Goal: Information Seeking & Learning: Learn about a topic

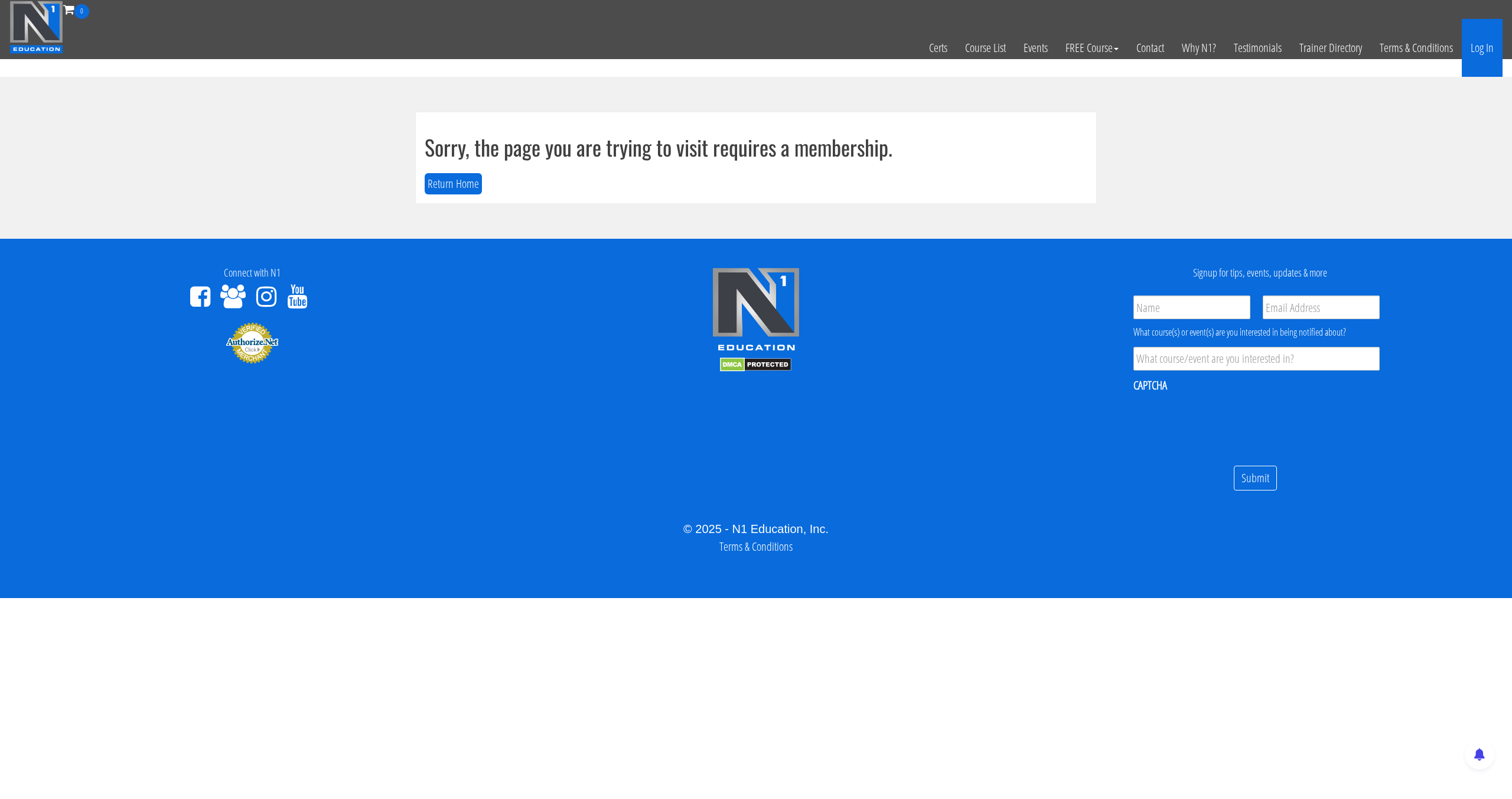
click at [1465, 51] on link "Log In" at bounding box center [1483, 48] width 41 height 58
click at [1474, 55] on link "Log In" at bounding box center [1483, 48] width 41 height 58
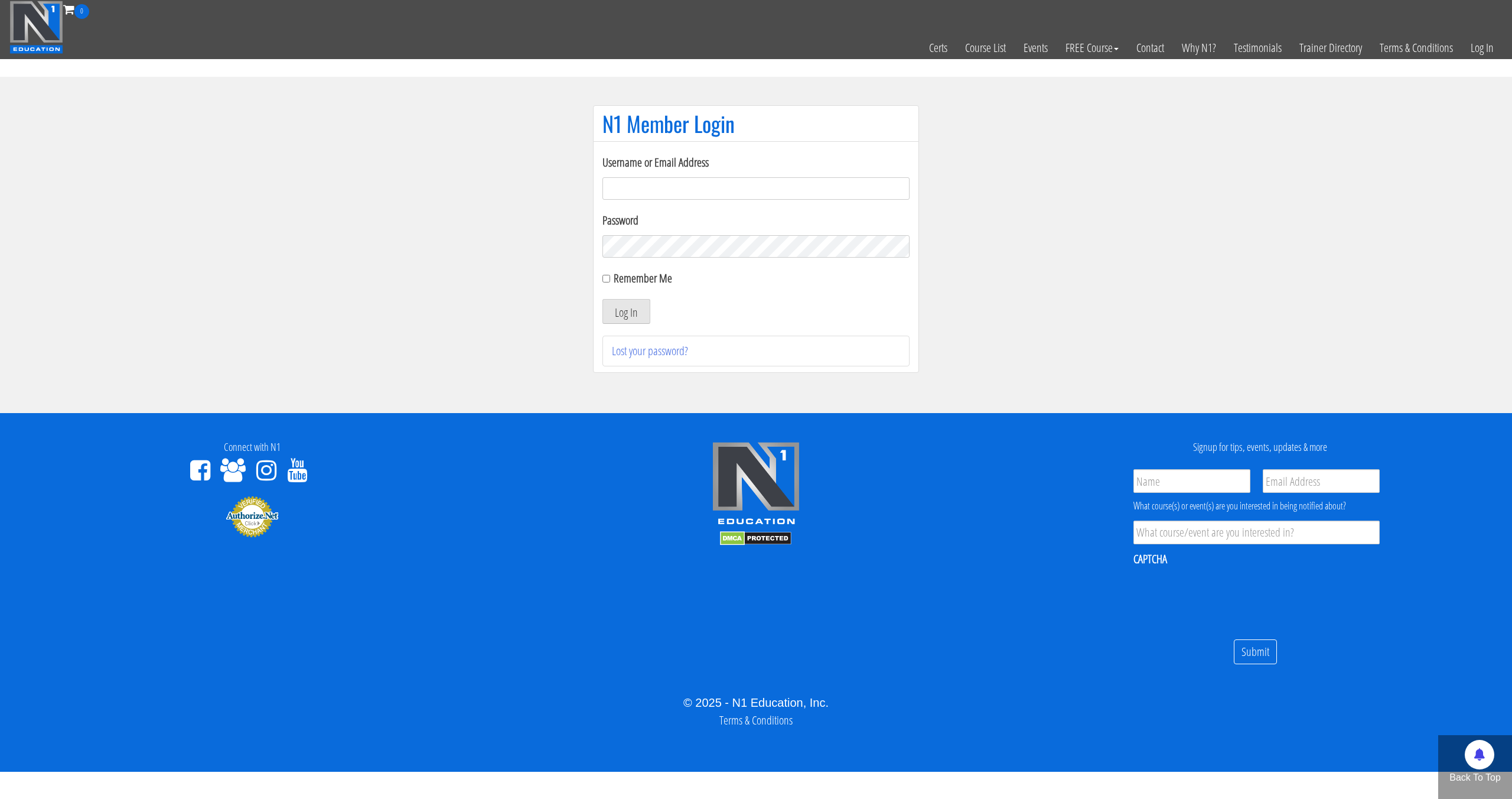
type input "[EMAIL_ADDRESS][DOMAIN_NAME]"
click at [603, 299] on button "Log In" at bounding box center [626, 311] width 48 height 25
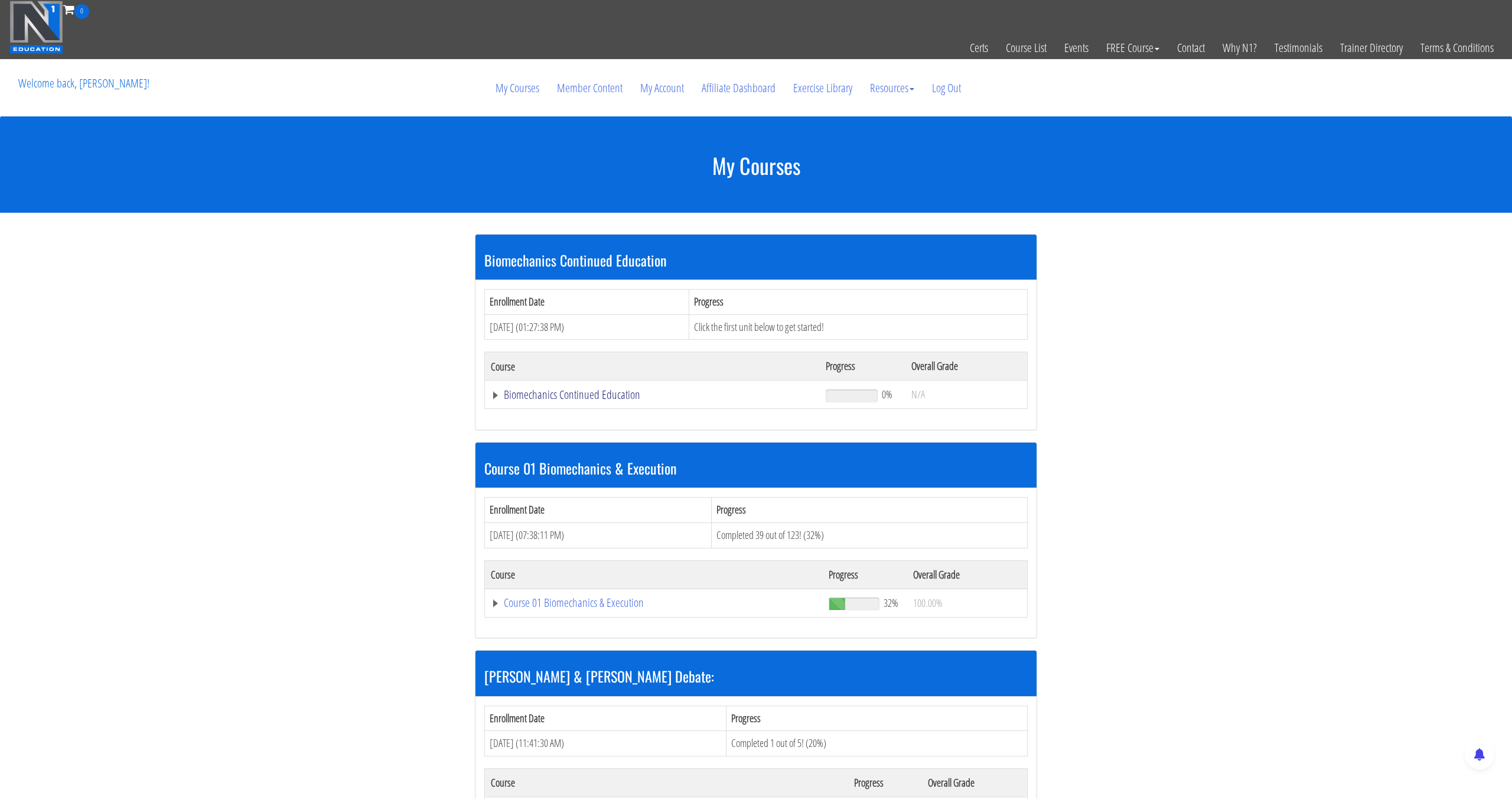
click at [586, 395] on link "Biomechanics Continued Education" at bounding box center [653, 395] width 323 height 12
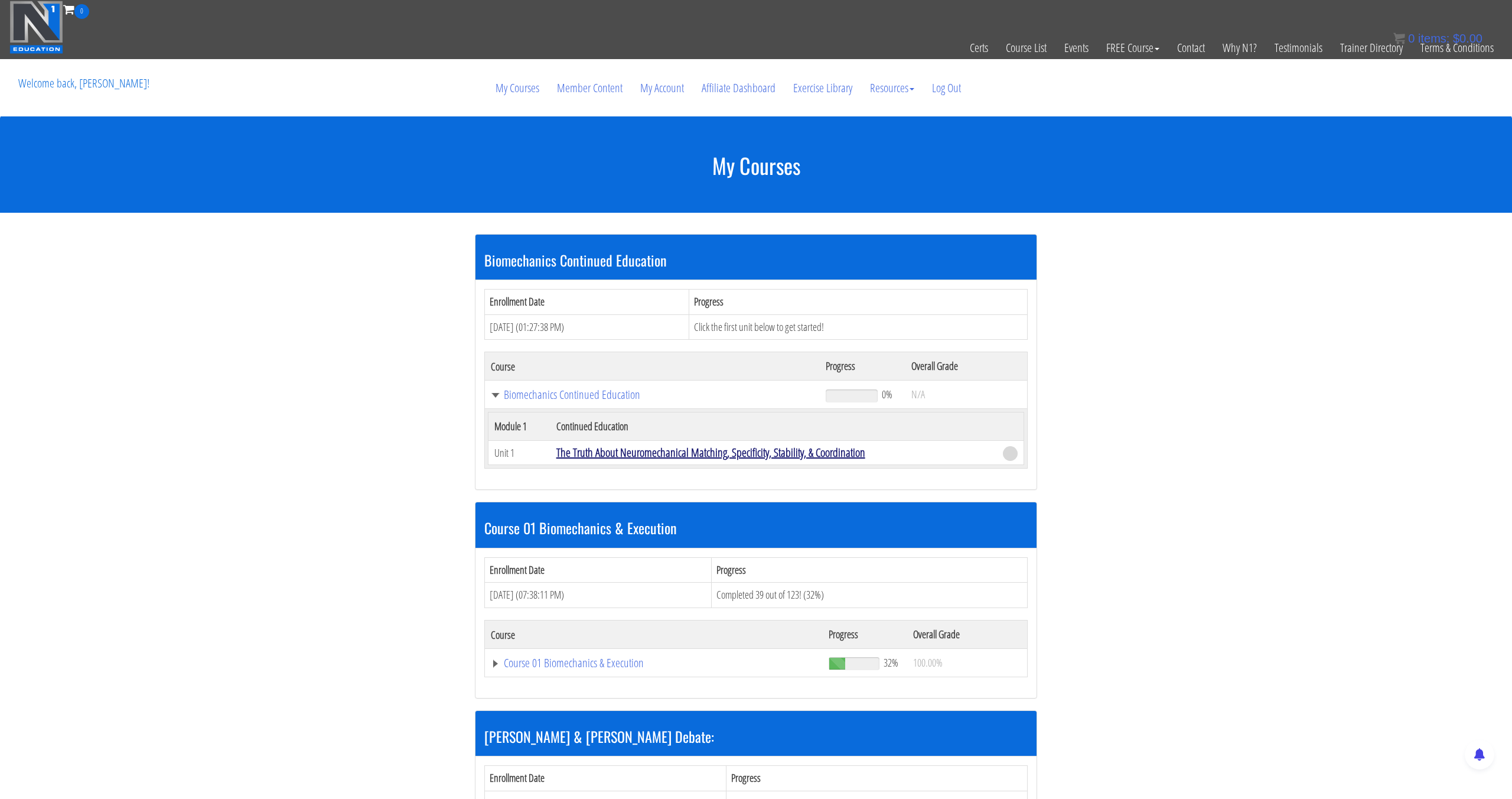
click at [643, 456] on link "The Truth About Neuromechanical Matching, Specificity, Stability, & Coordination" at bounding box center [711, 452] width 309 height 16
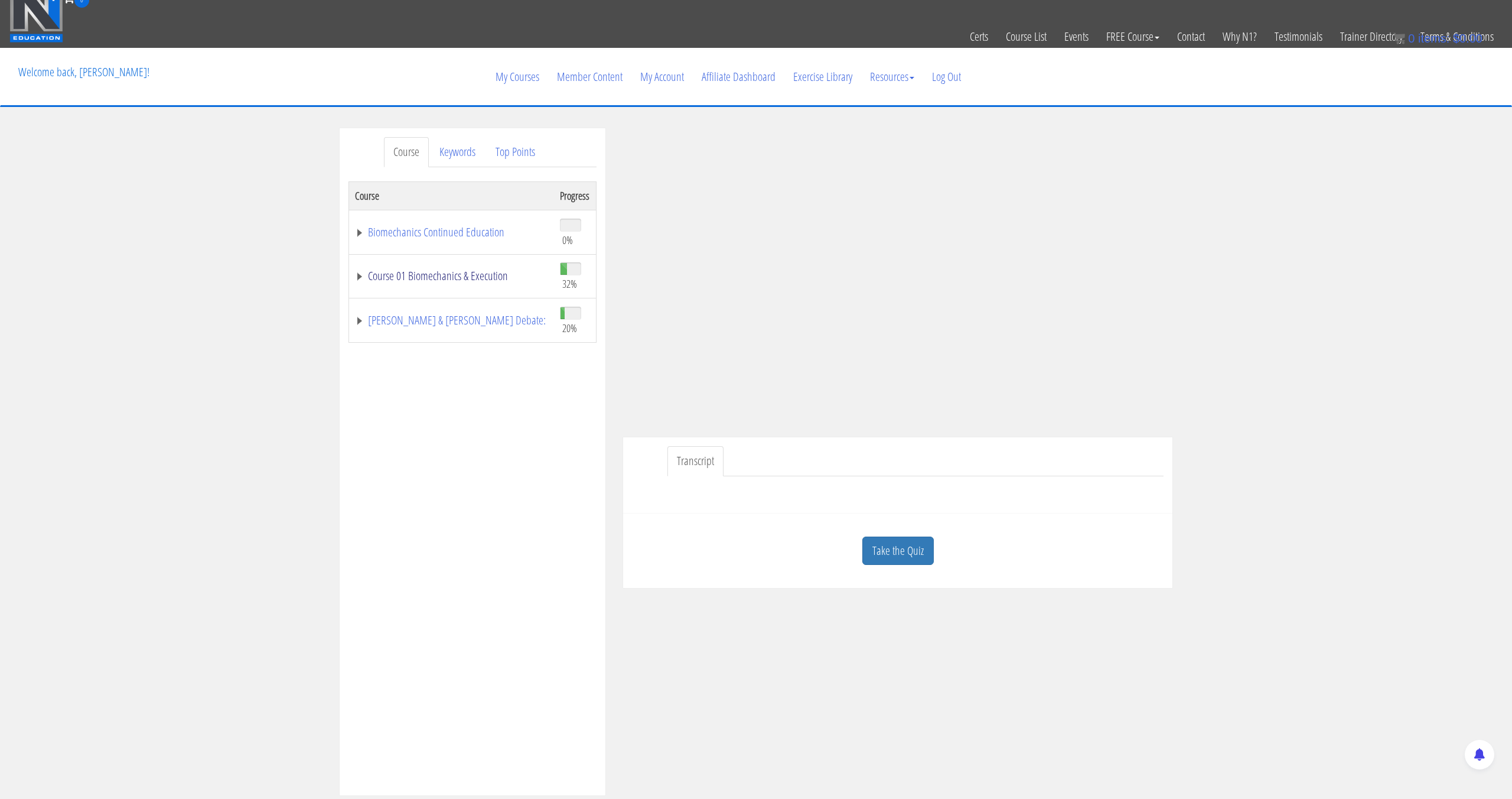
scroll to position [12, 0]
click at [486, 277] on link "Course 01 Biomechanics & Execution" at bounding box center [451, 275] width 193 height 12
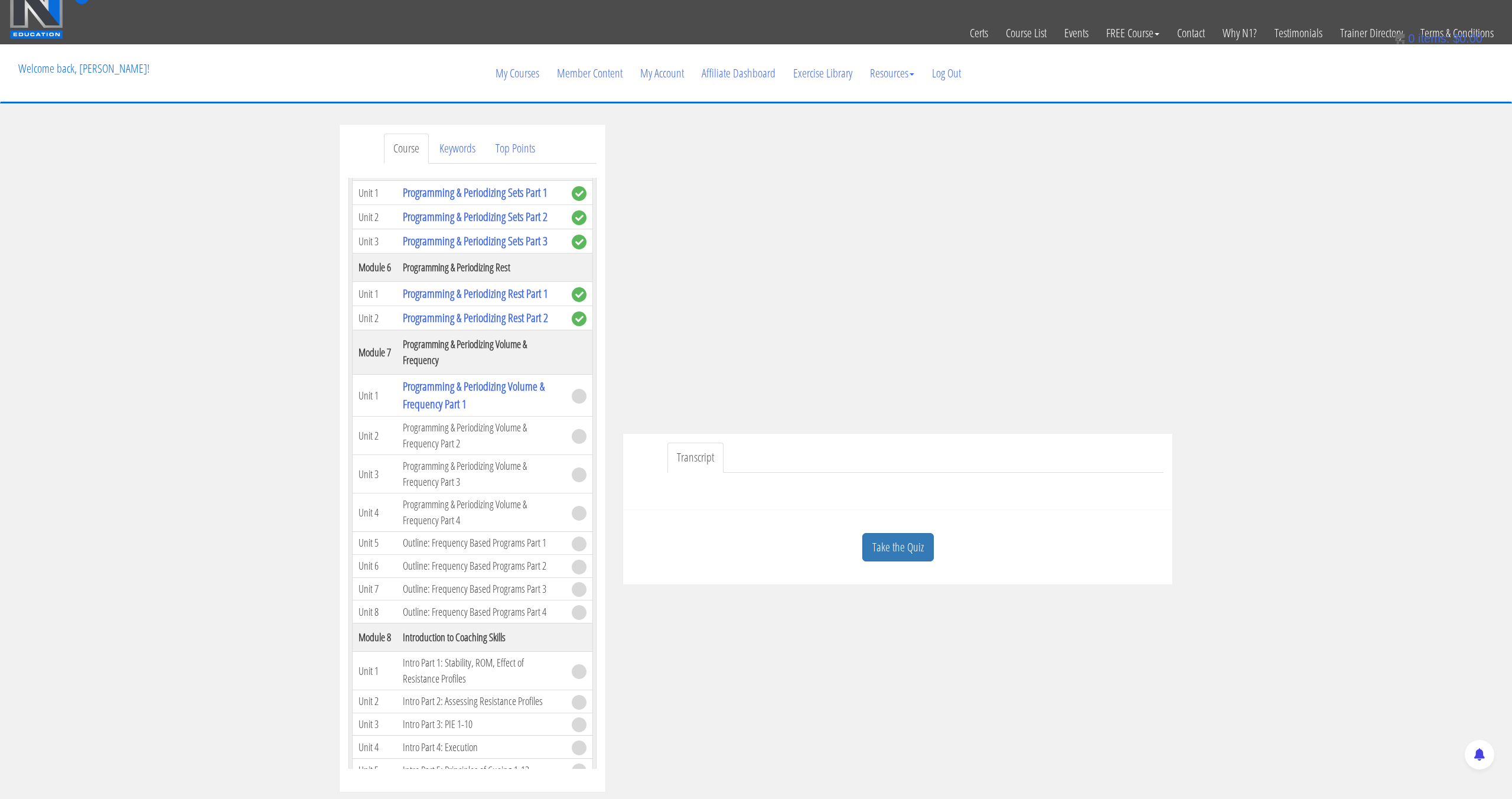
scroll to position [1254, 0]
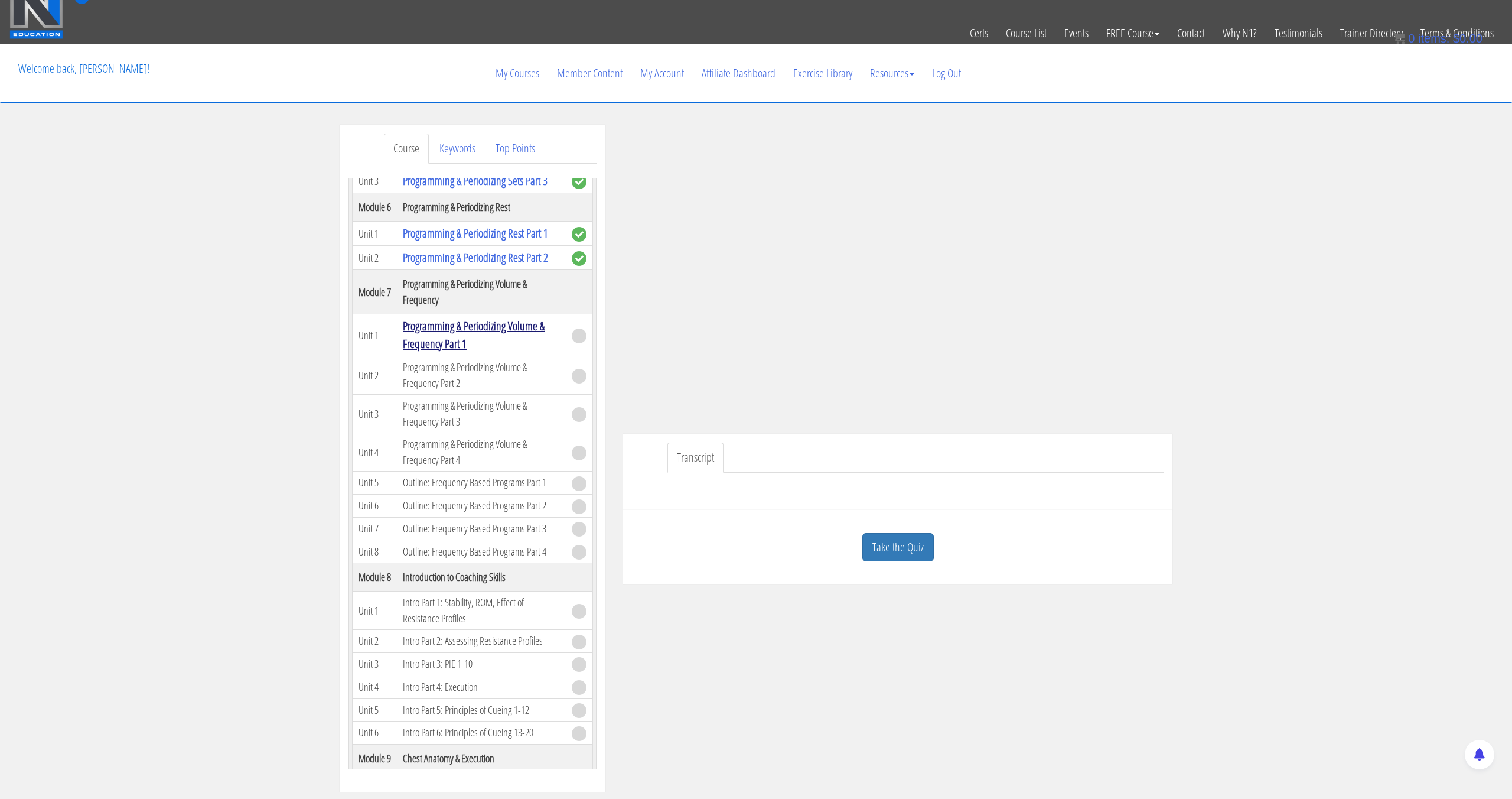
click at [438, 342] on link "Programming & Periodizing Volume & Frequency Part 1" at bounding box center [474, 335] width 142 height 34
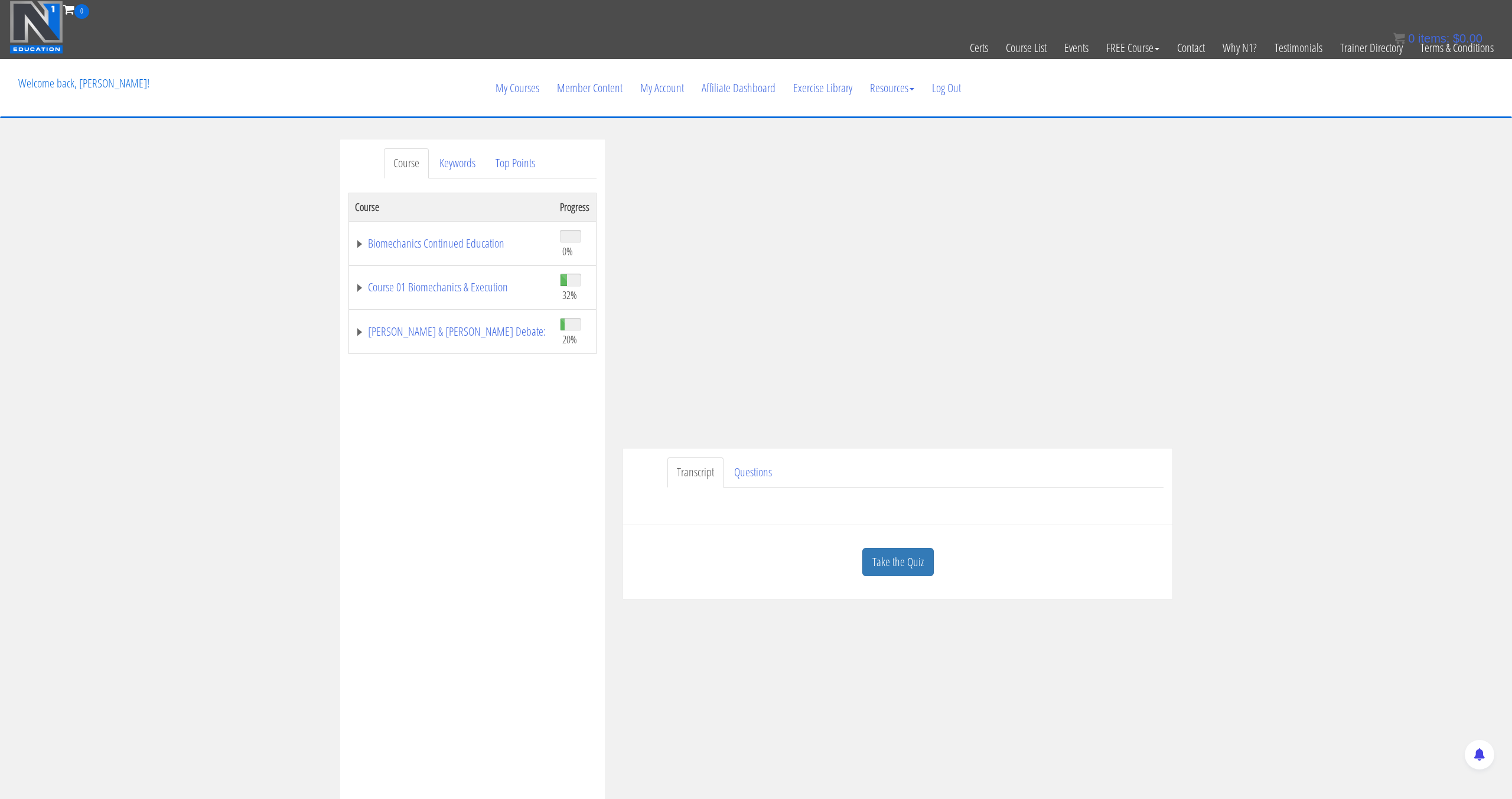
click at [898, 558] on link "Take the Quiz" at bounding box center [898, 562] width 72 height 29
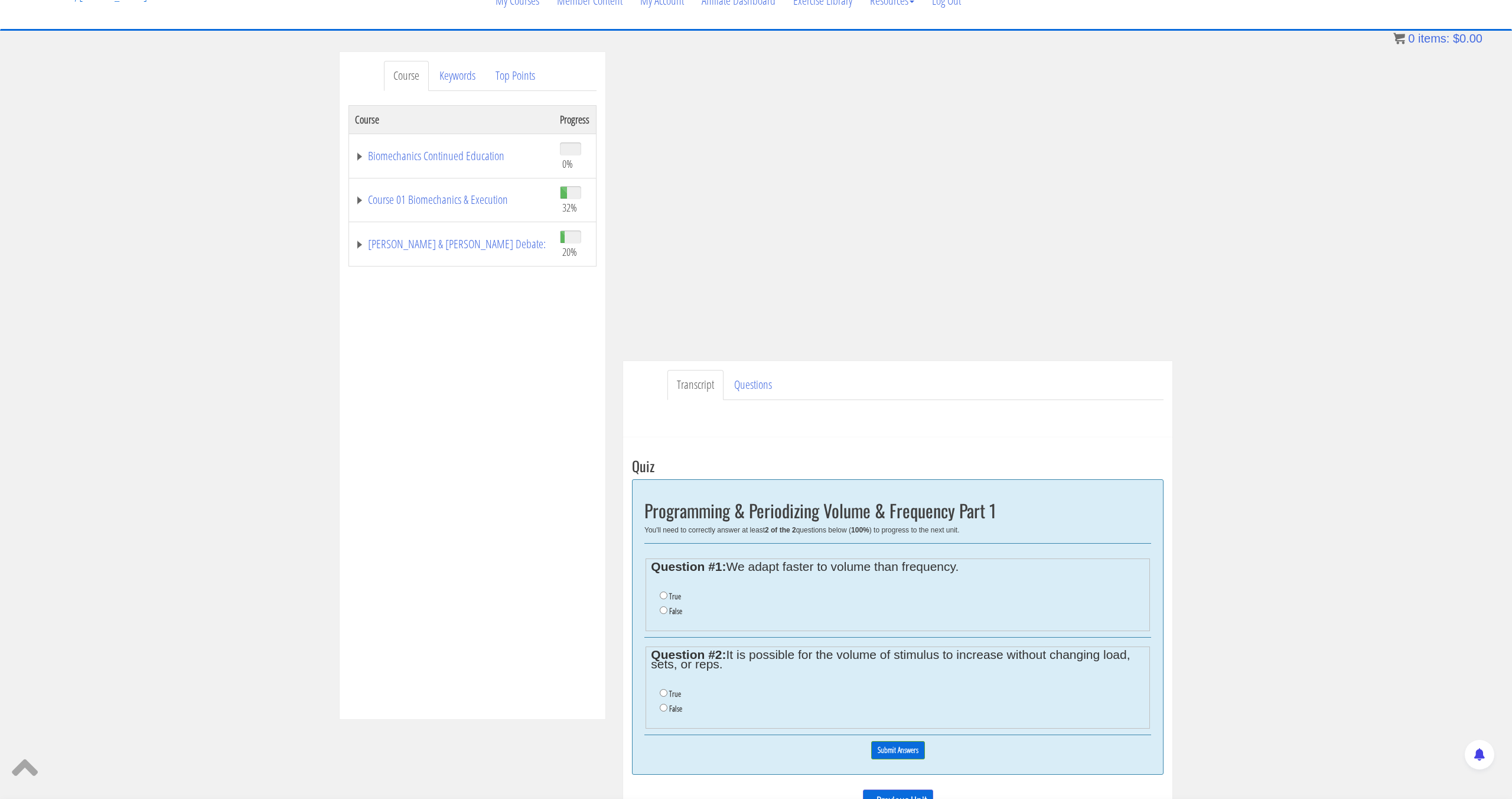
scroll to position [132, 0]
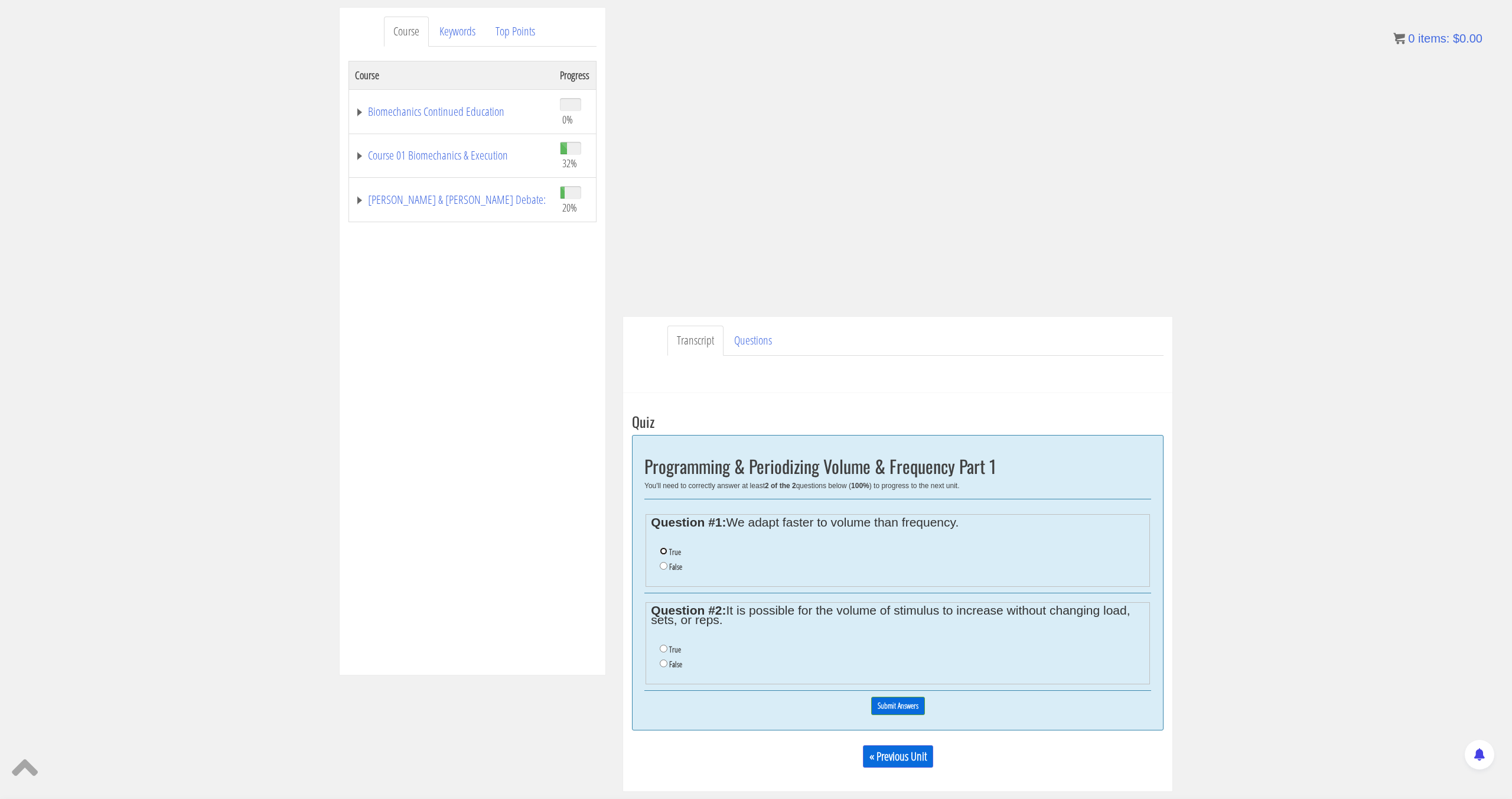
click at [664, 550] on input "True" at bounding box center [663, 551] width 8 height 8
radio input "true"
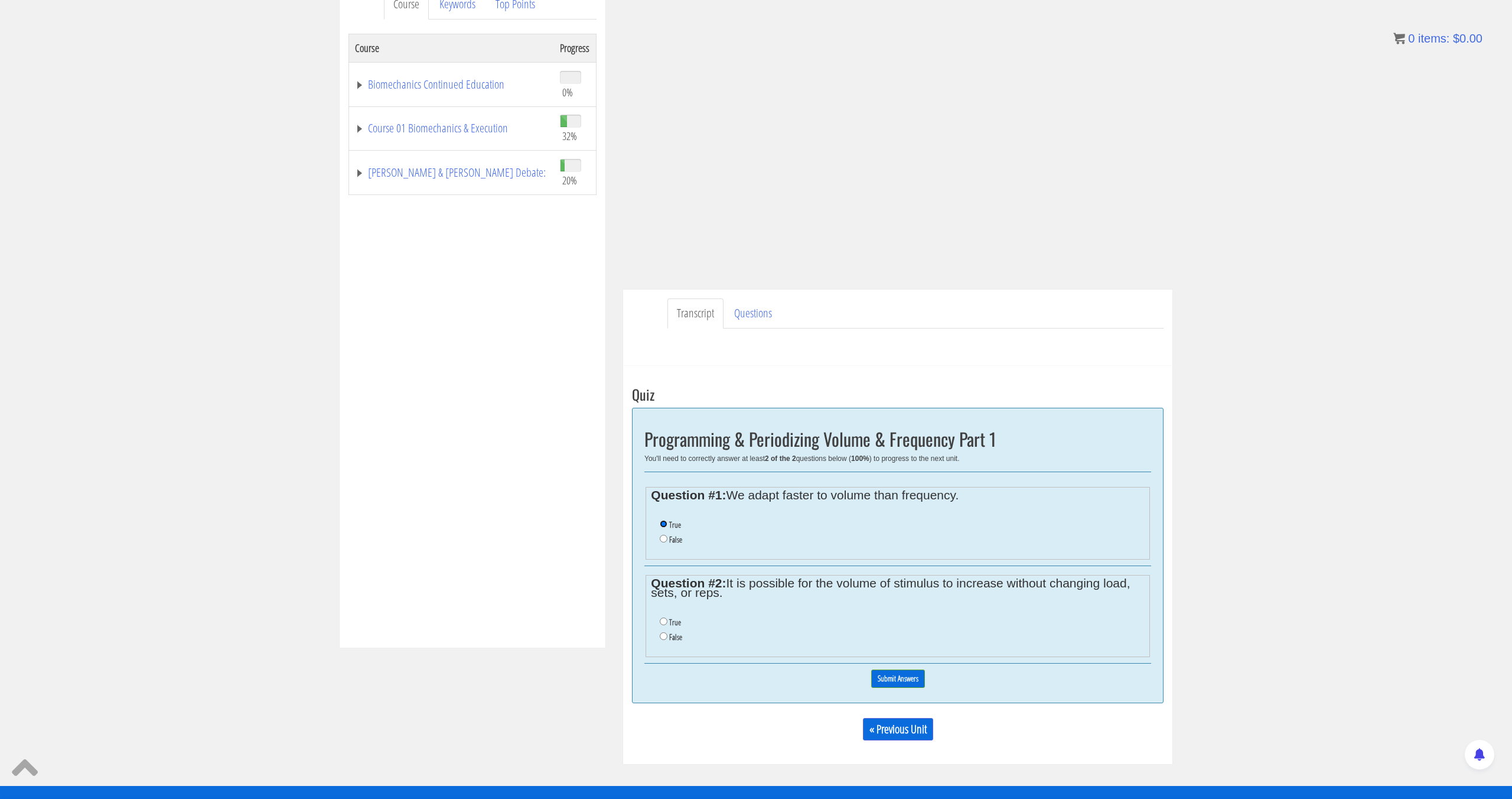
scroll to position [162, 0]
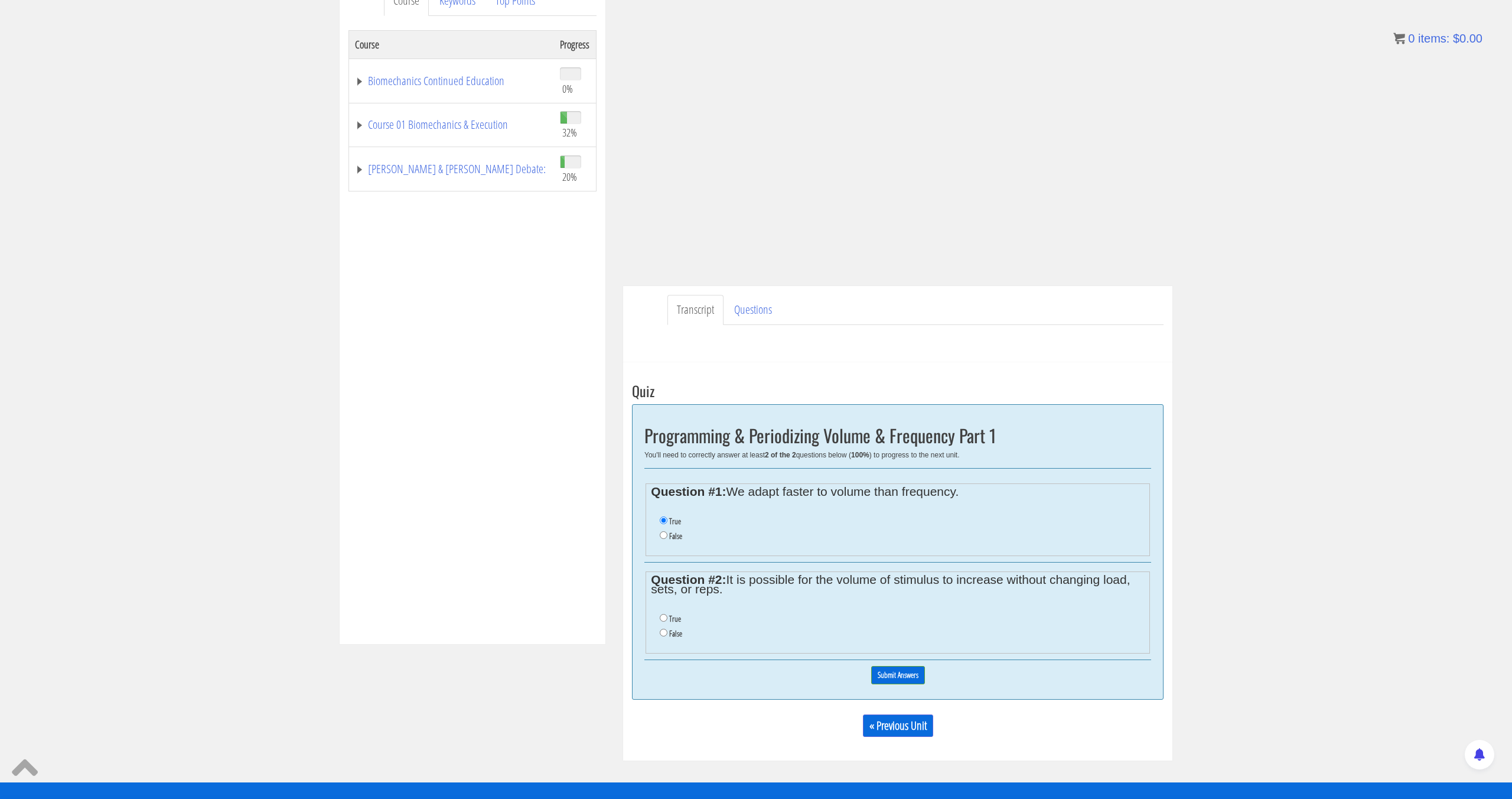
click at [672, 618] on label "True" at bounding box center [675, 618] width 12 height 10
click at [667, 618] on input "True" at bounding box center [663, 618] width 8 height 8
radio input "true"
click at [917, 676] on input "Submit Answers" at bounding box center [898, 675] width 54 height 19
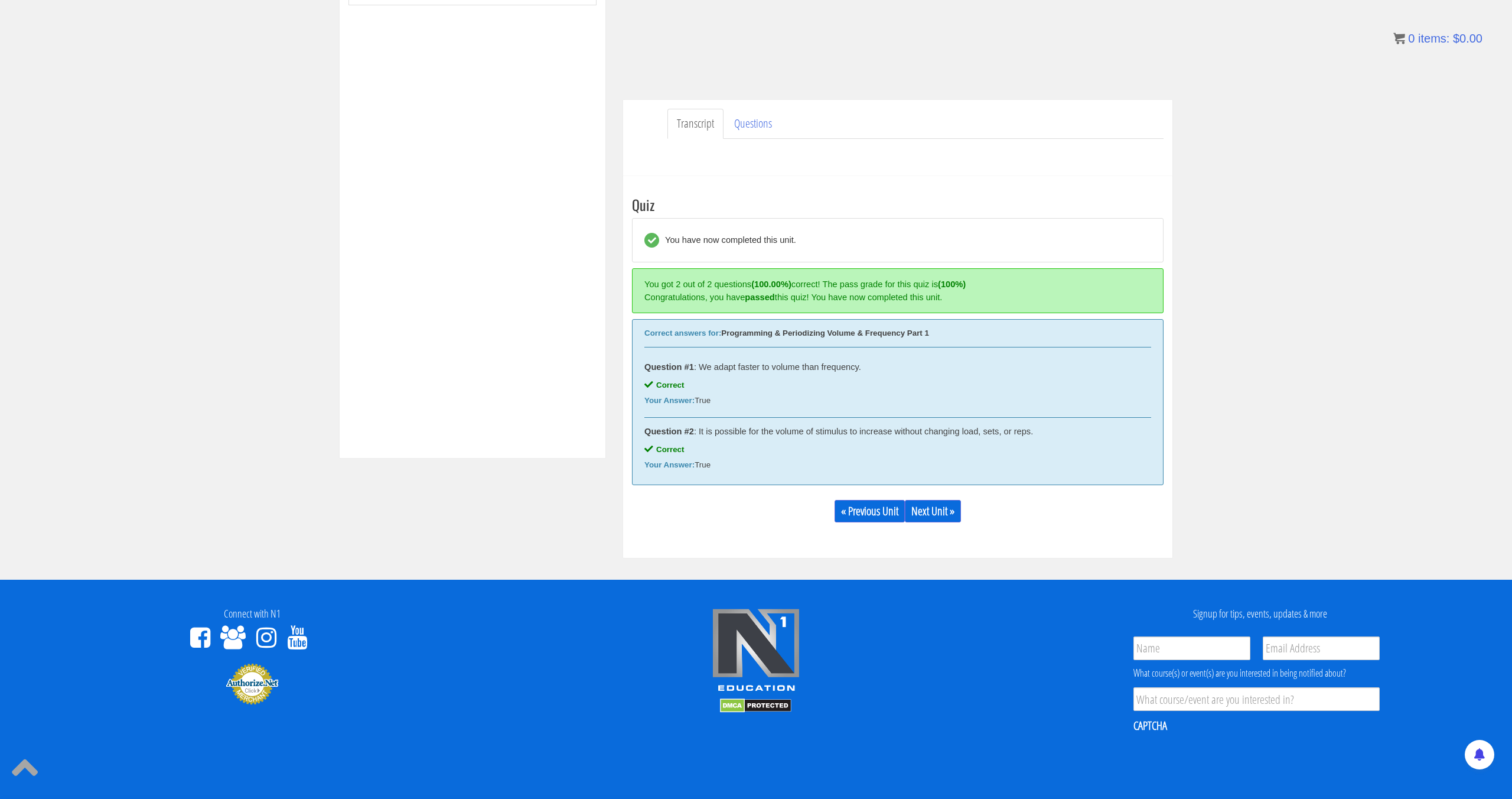
scroll to position [430, 0]
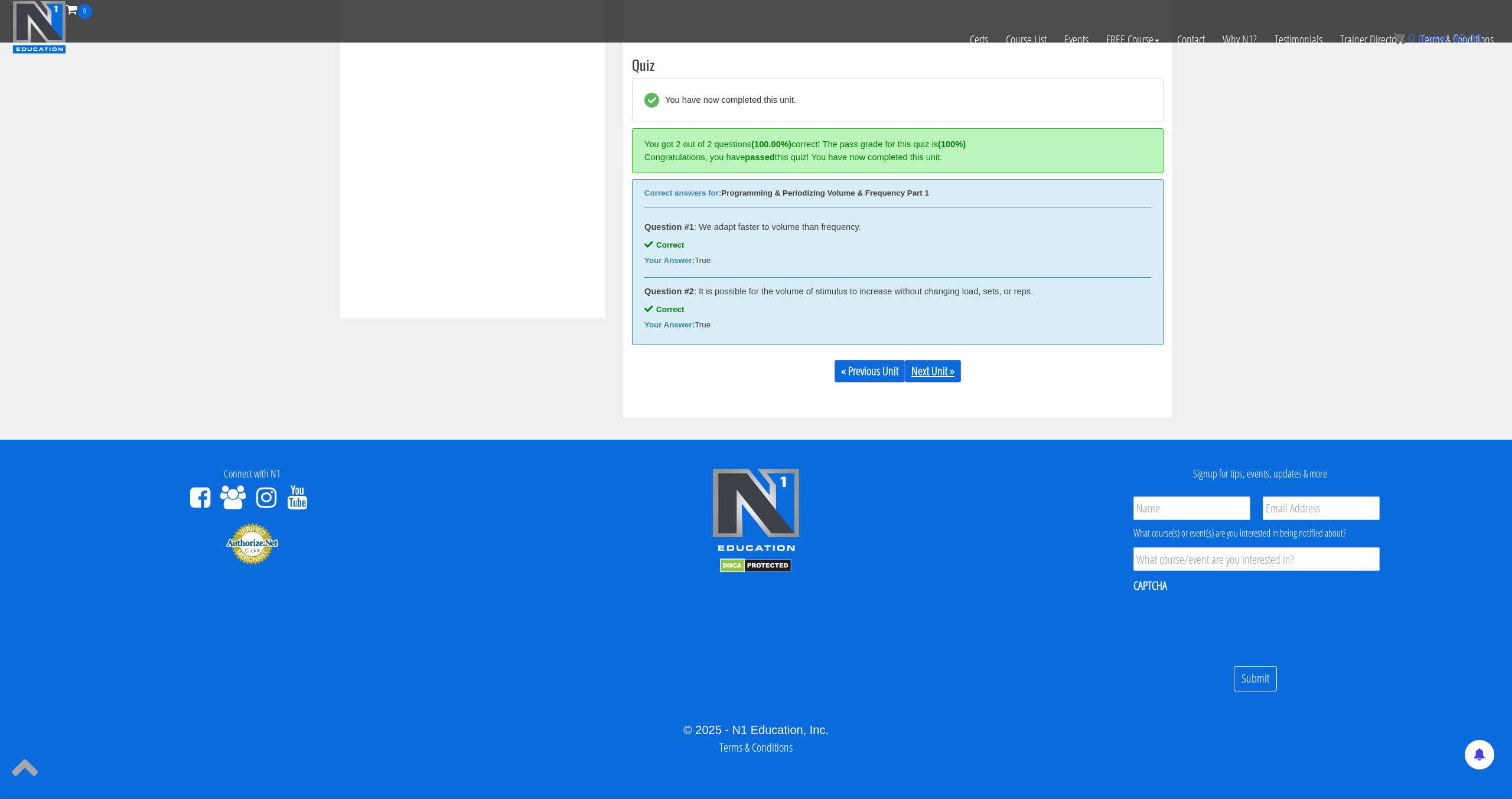
click at [945, 377] on link "Next Unit »" at bounding box center [933, 370] width 56 height 22
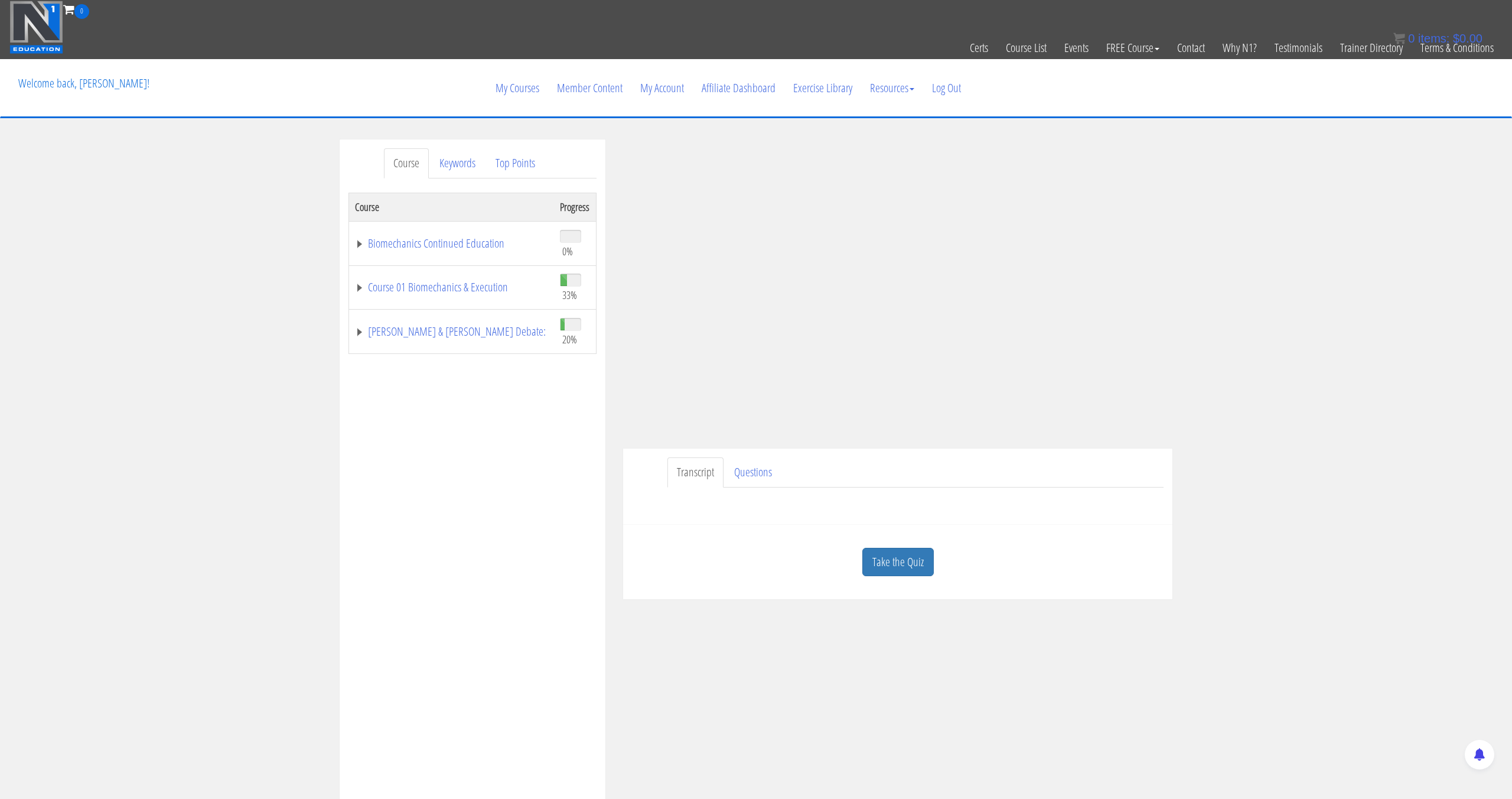
click at [886, 552] on link "Take the Quiz" at bounding box center [898, 562] width 72 height 29
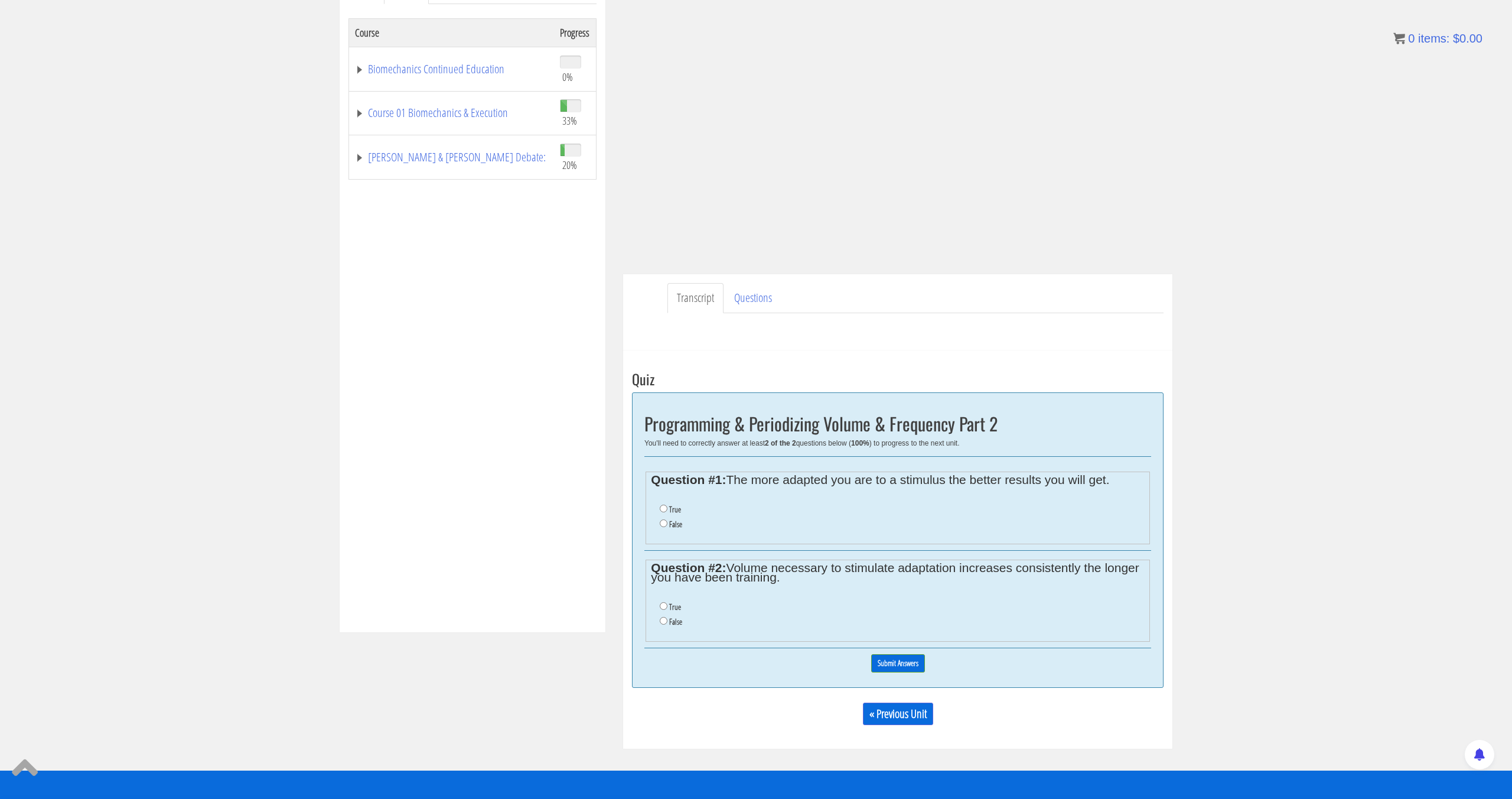
scroll to position [181, 0]
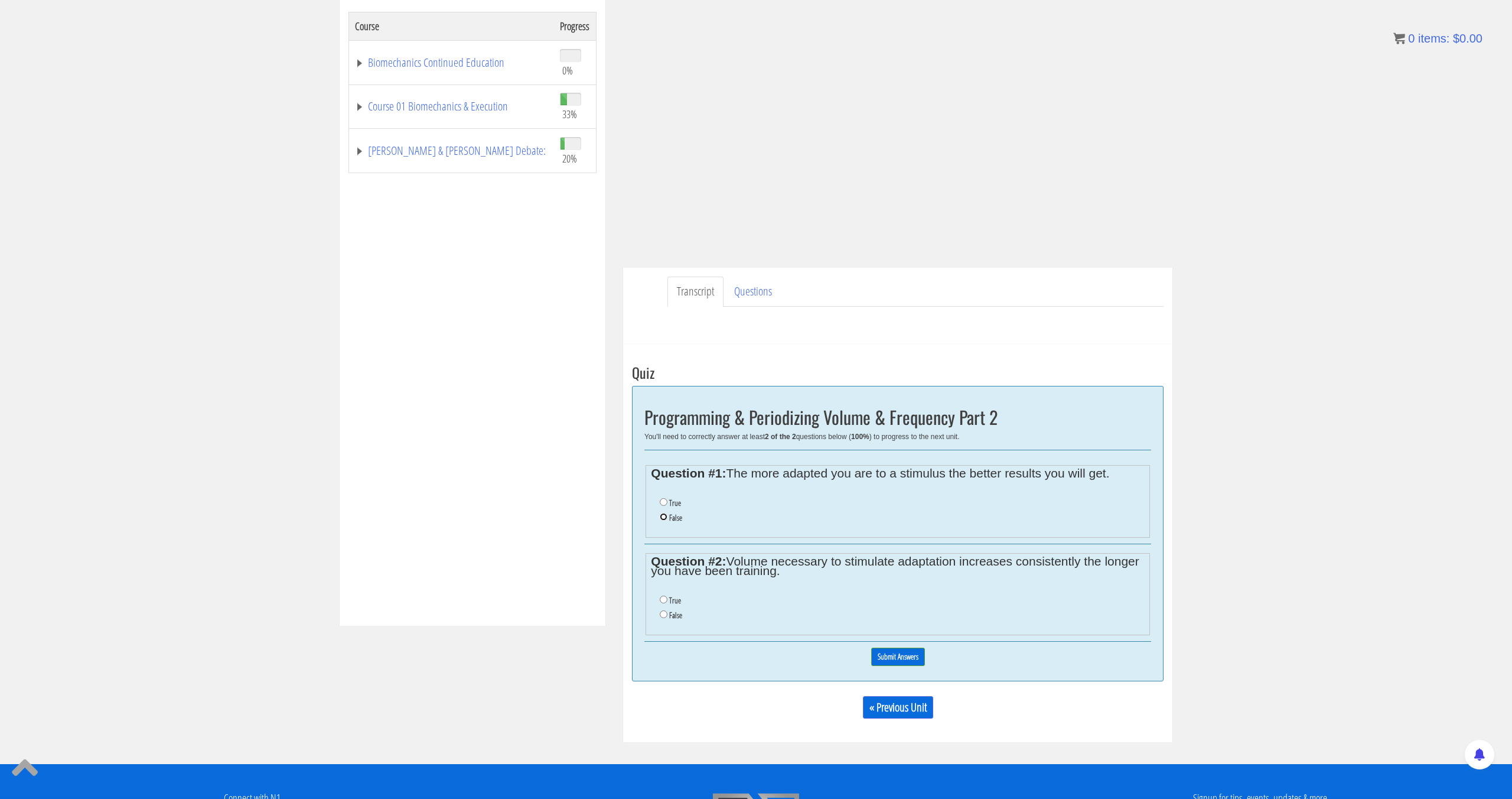
click at [664, 517] on input "False" at bounding box center [663, 517] width 8 height 8
radio input "true"
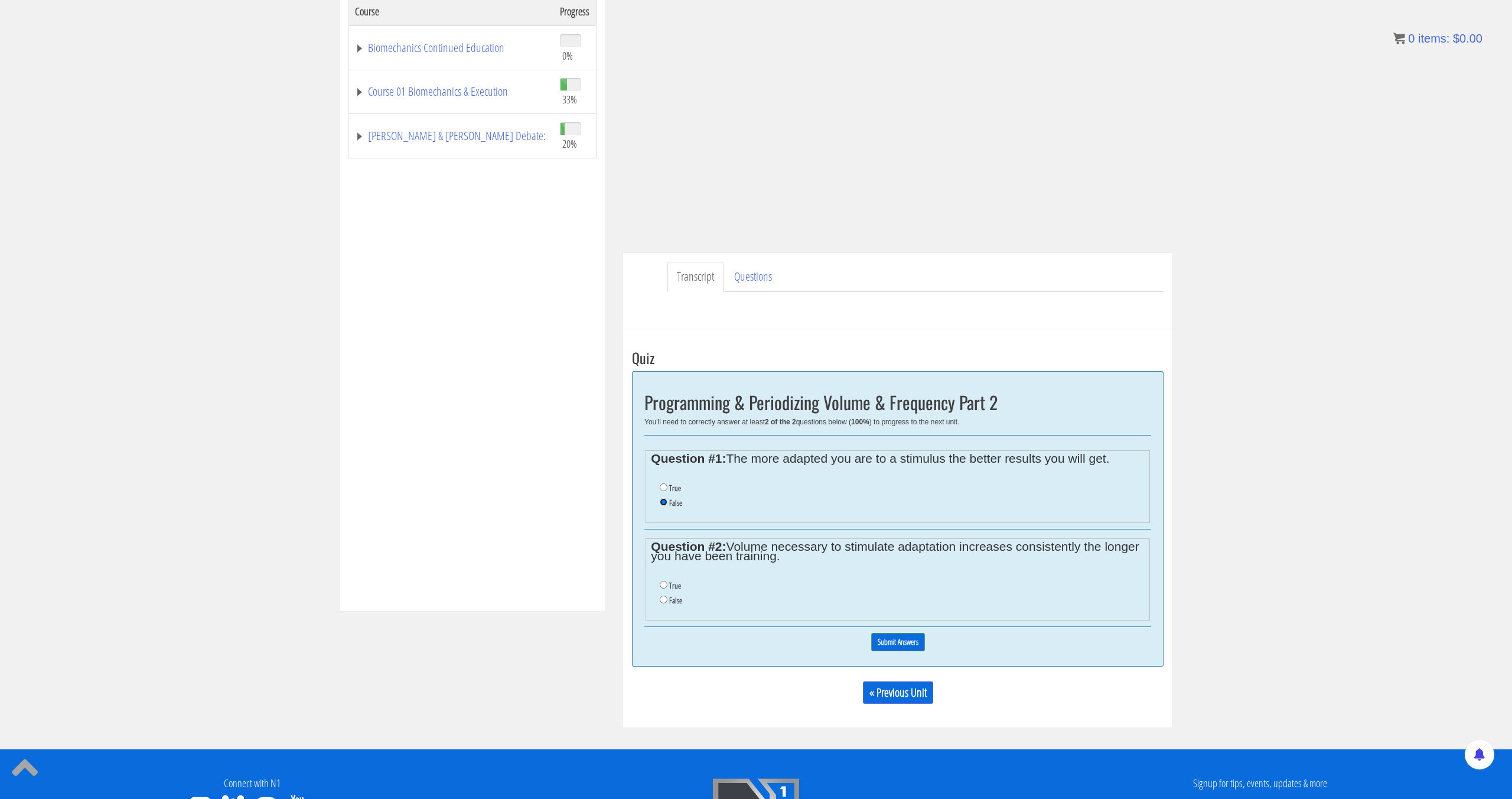
scroll to position [193, 0]
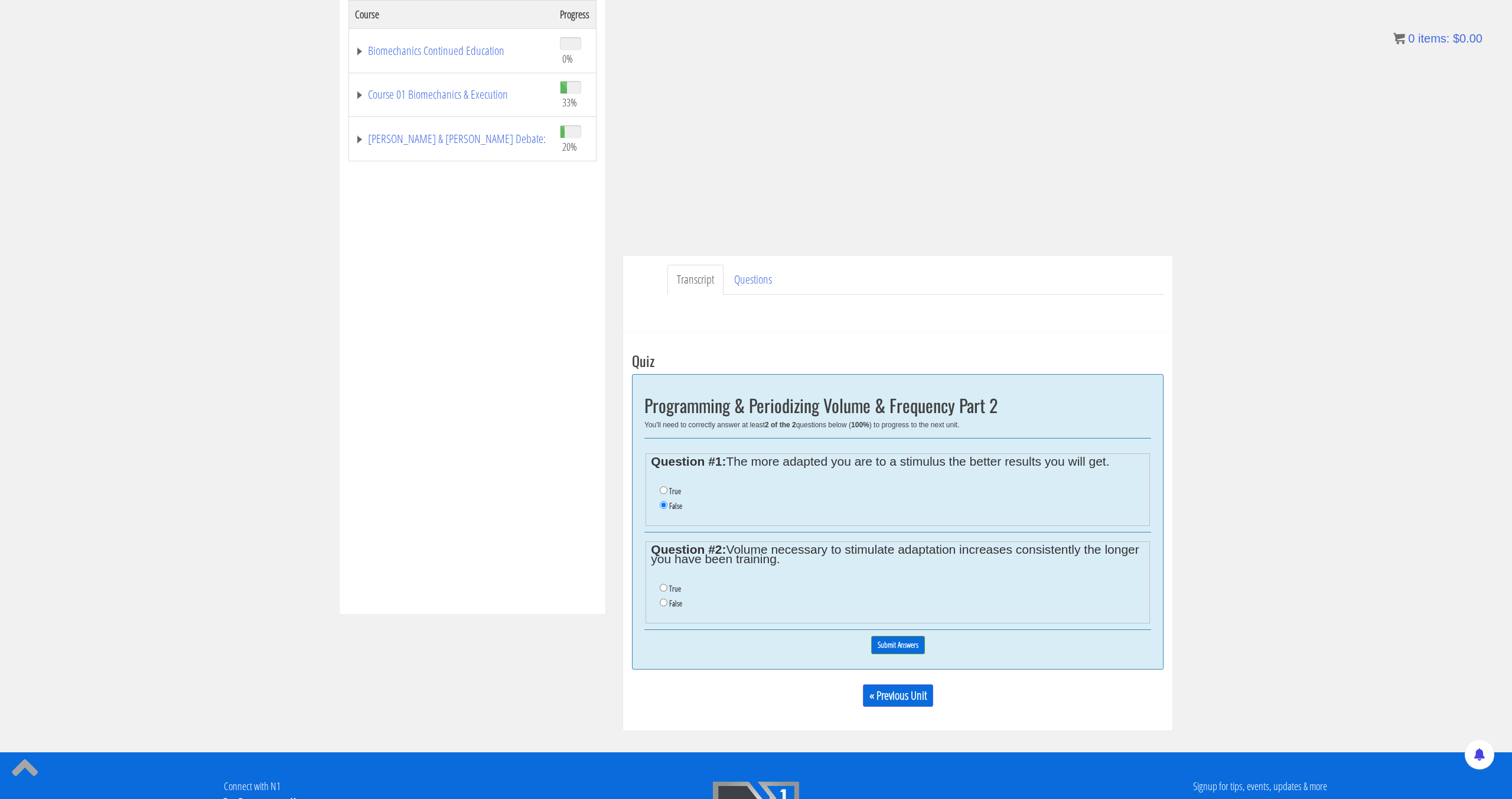
click at [668, 588] on li "True" at bounding box center [902, 588] width 485 height 15
click at [665, 587] on input "True" at bounding box center [663, 588] width 8 height 8
radio input "true"
click at [899, 644] on input "Submit Answers" at bounding box center [898, 644] width 54 height 19
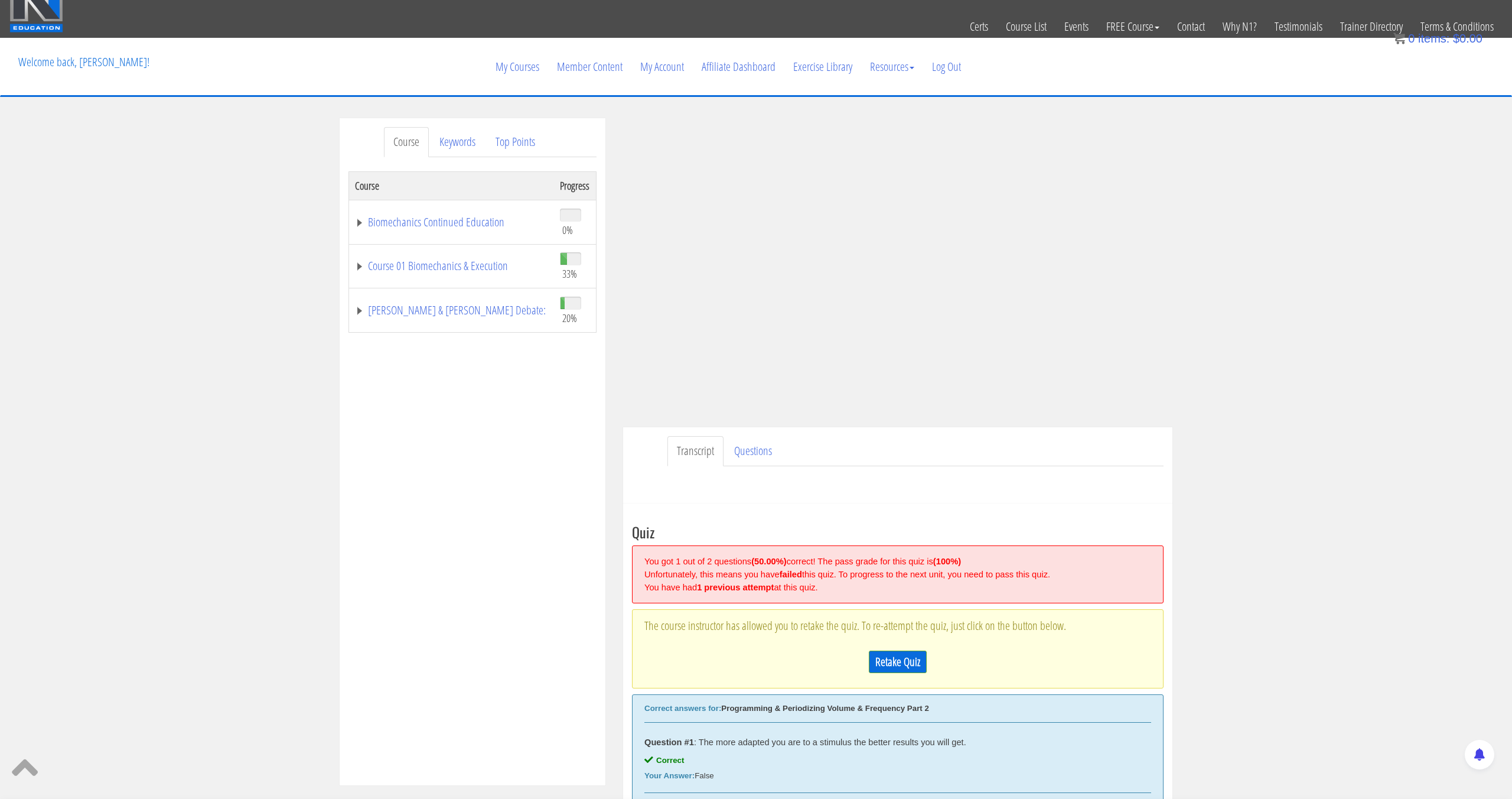
scroll to position [4, 0]
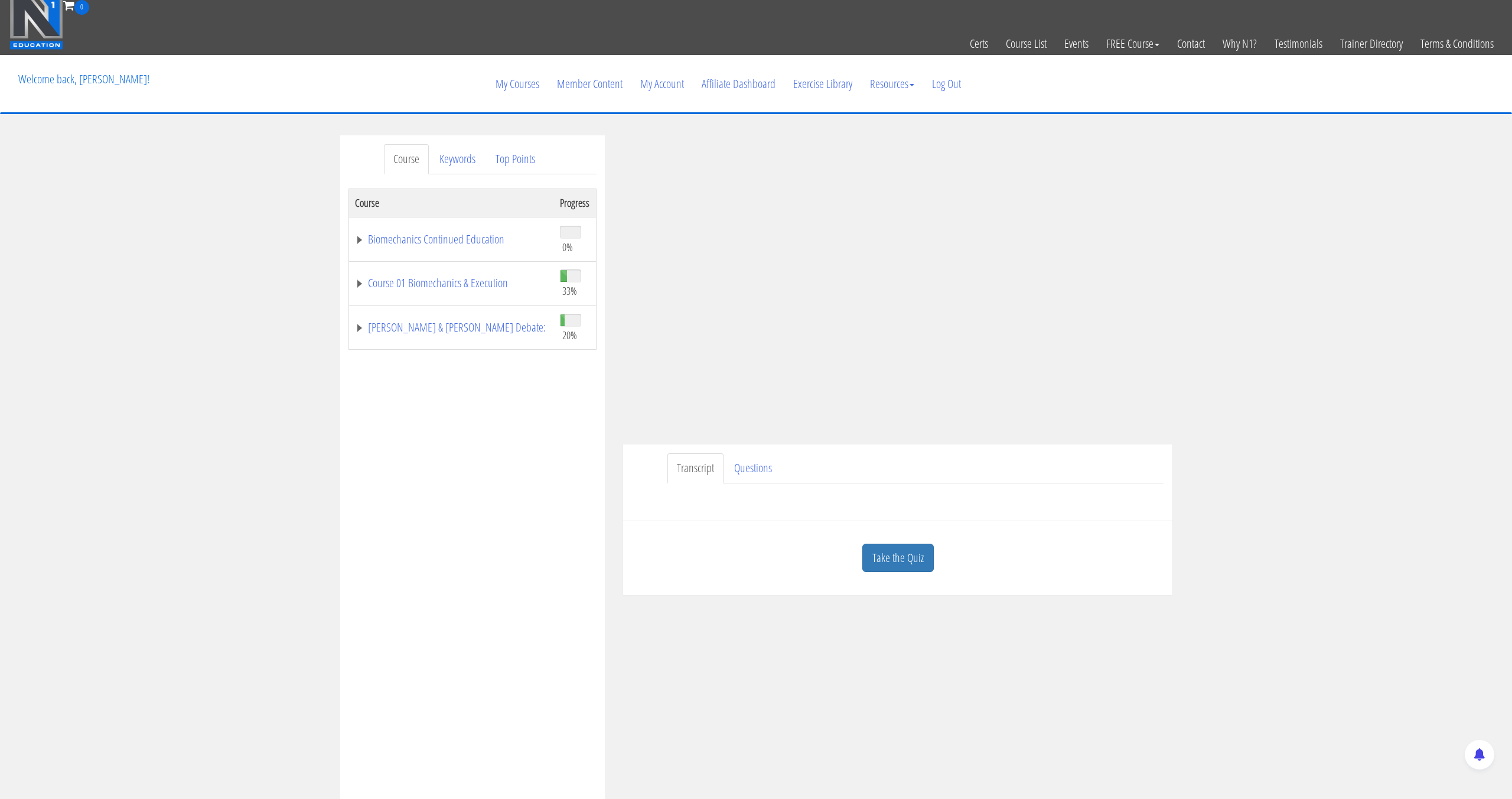
click at [886, 565] on link "Take the Quiz" at bounding box center [898, 558] width 72 height 29
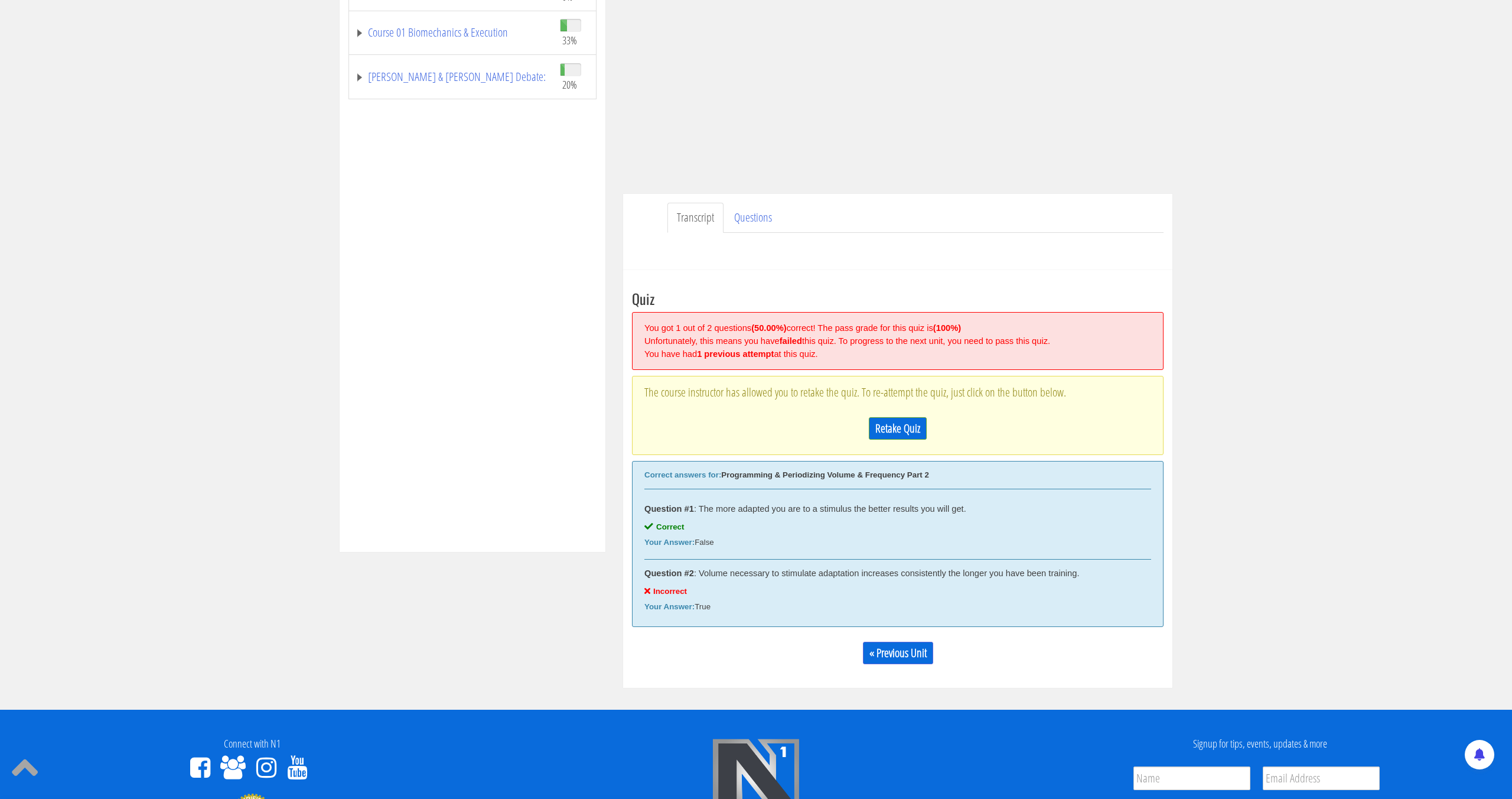
scroll to position [268, 0]
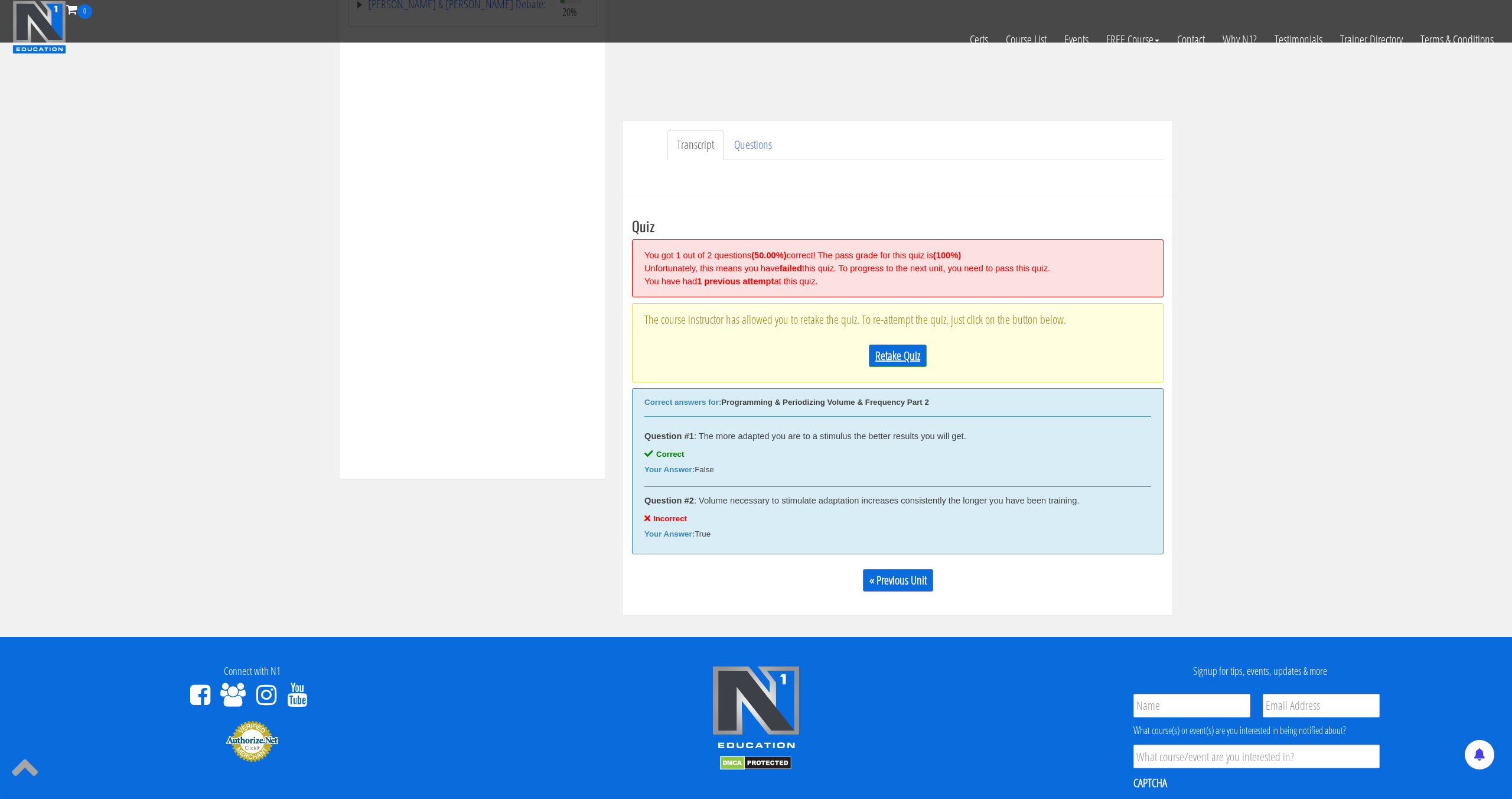
click at [904, 354] on link "Retake Quiz" at bounding box center [898, 355] width 58 height 22
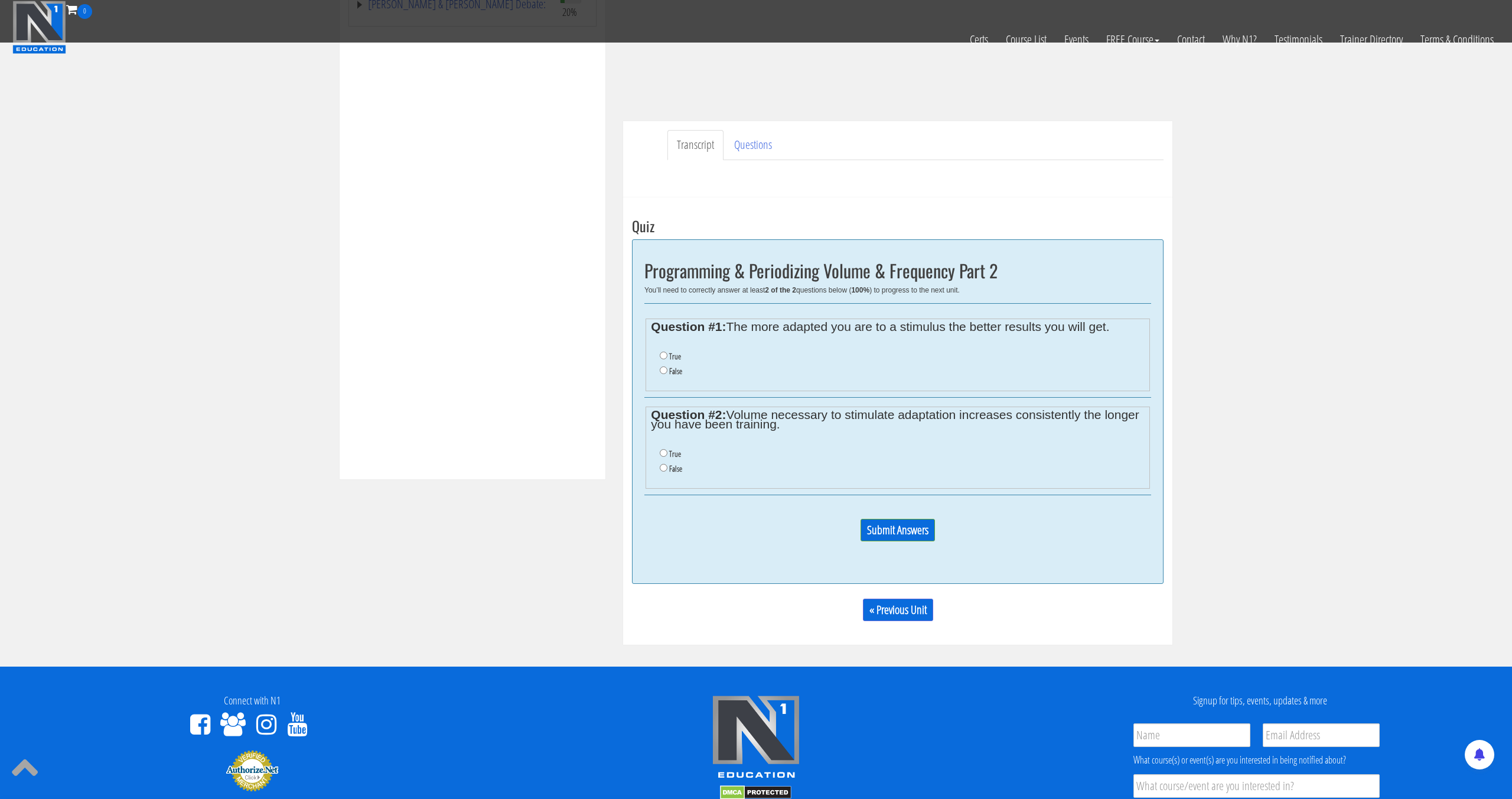
click at [663, 365] on li "False" at bounding box center [902, 371] width 485 height 15
click at [669, 371] on label "False" at bounding box center [676, 371] width 13 height 10
click at [667, 371] on input "False" at bounding box center [663, 370] width 8 height 8
radio input "true"
click at [669, 468] on label "False" at bounding box center [676, 468] width 13 height 10
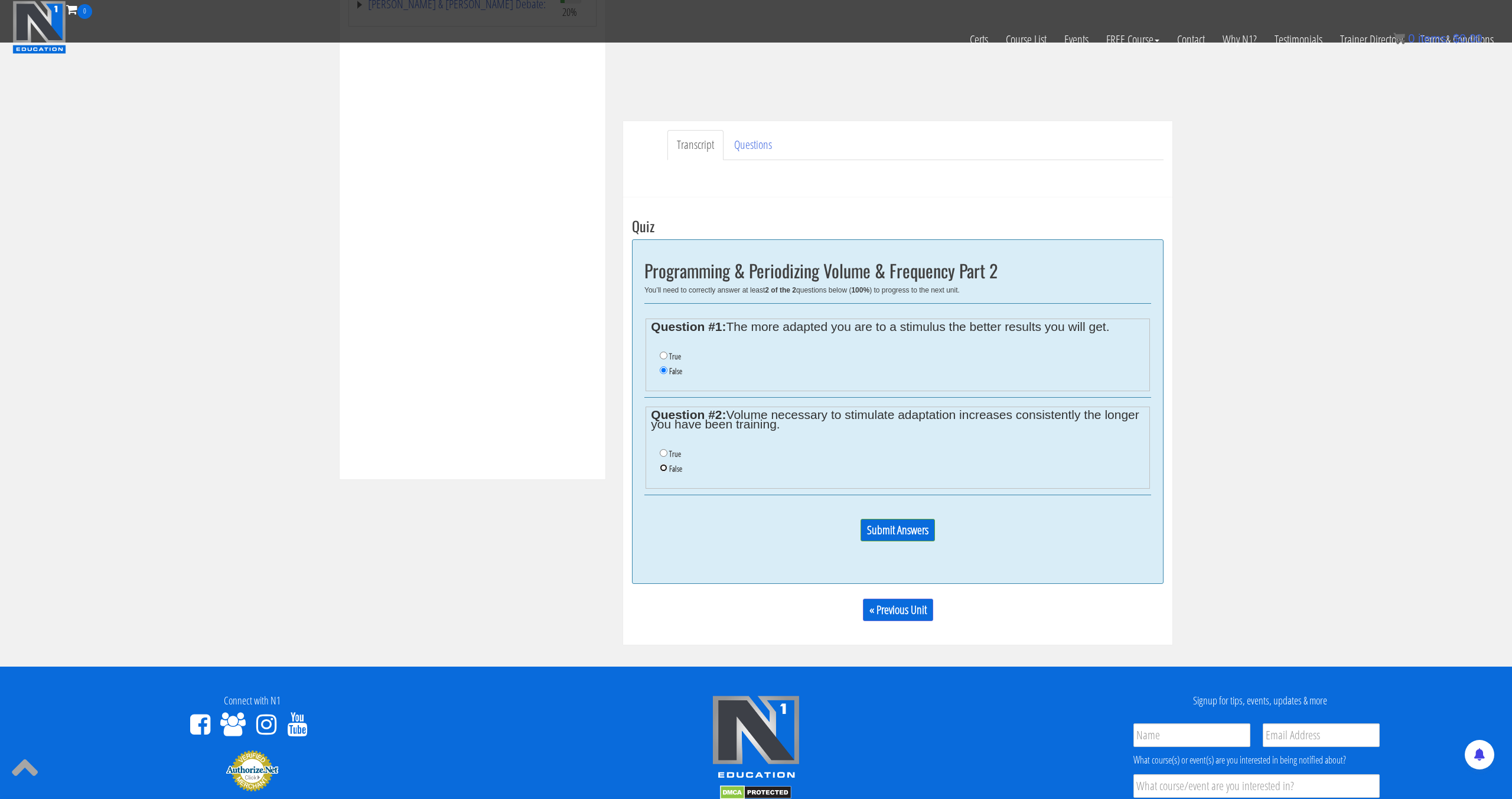
click at [667, 468] on input "False" at bounding box center [663, 468] width 8 height 8
radio input "true"
click at [912, 535] on input "Submit Answers" at bounding box center [898, 529] width 75 height 22
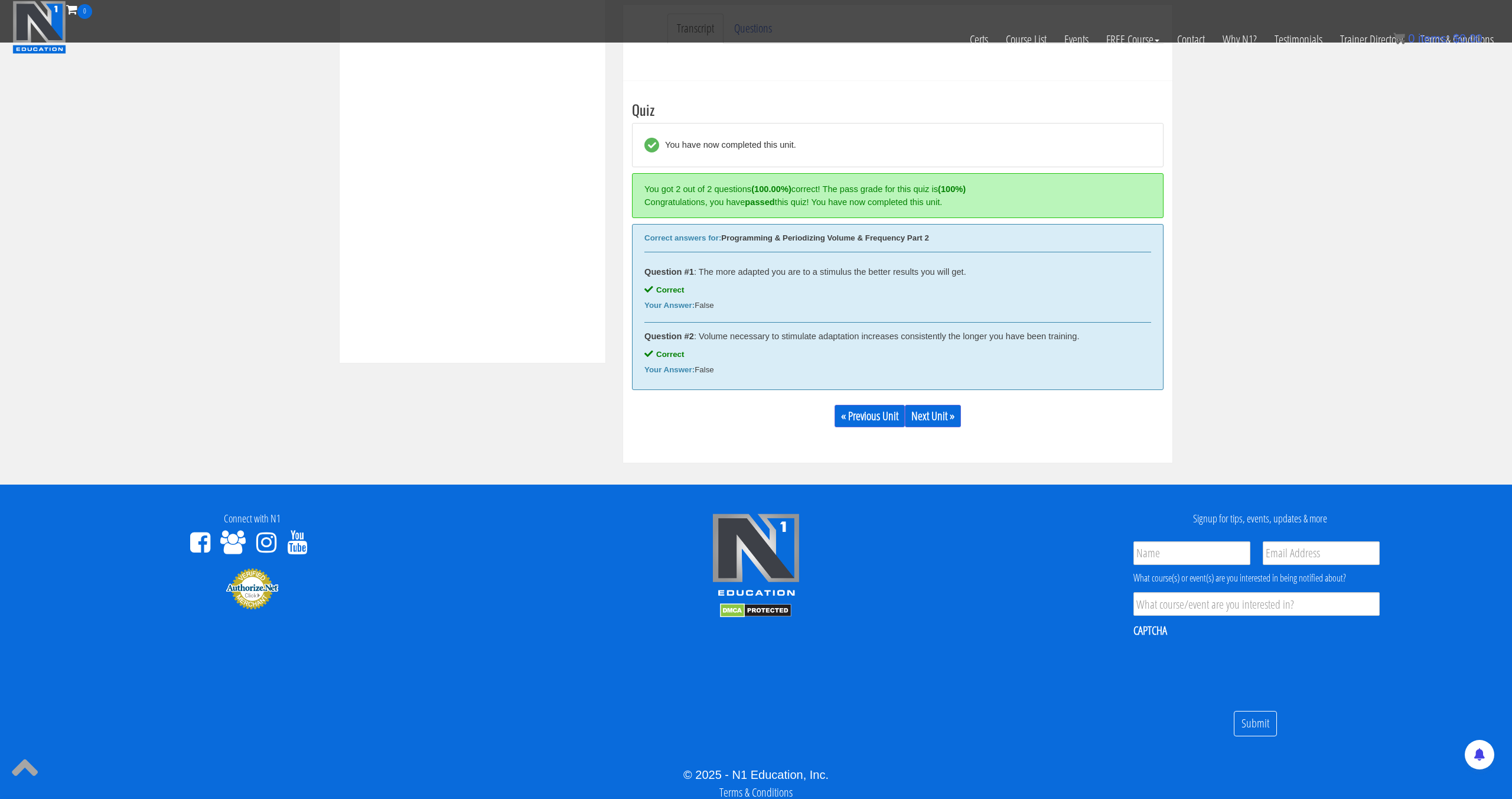
scroll to position [430, 0]
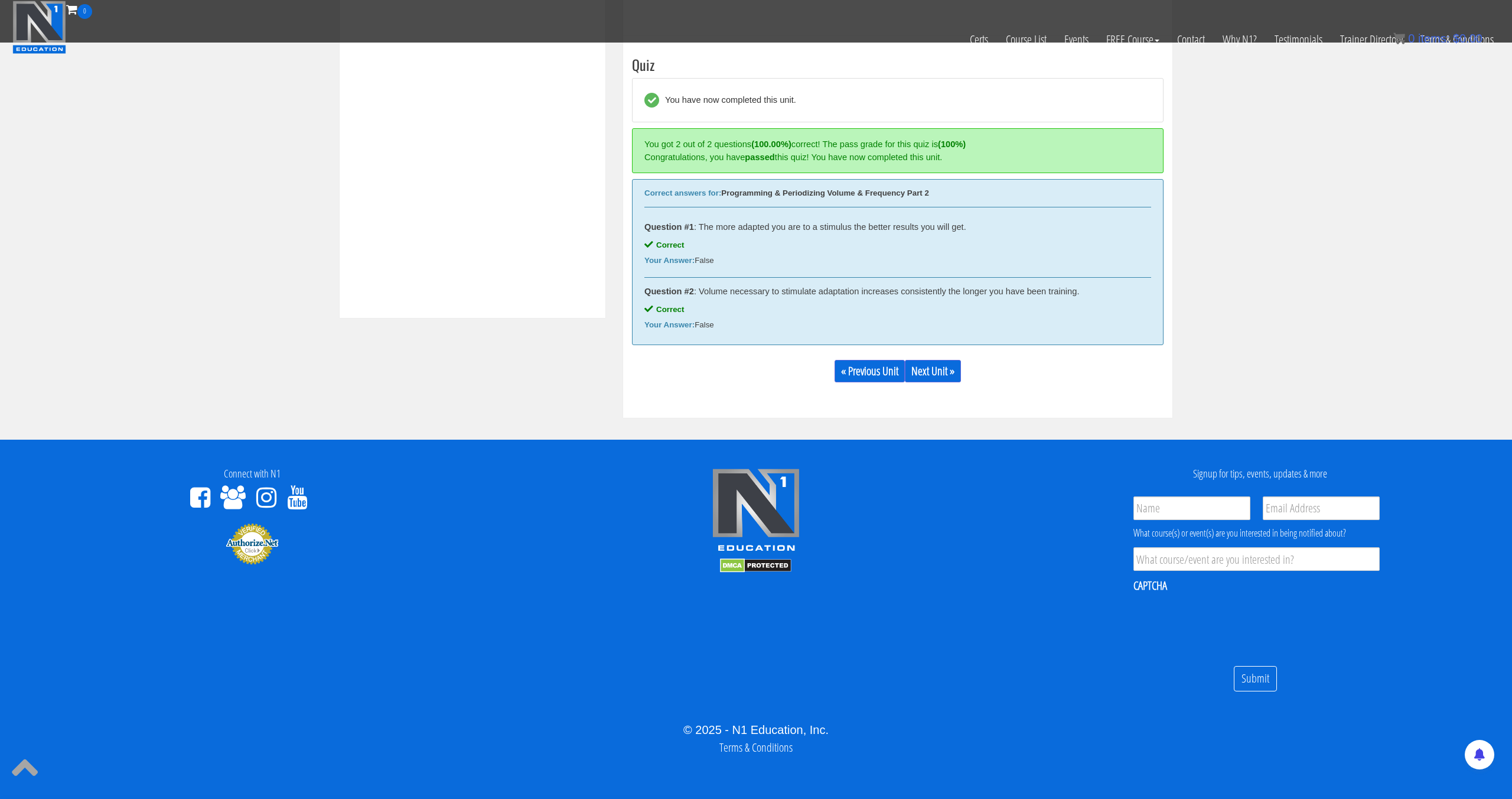
click at [941, 383] on div "« Previous Unit Next Unit »" at bounding box center [898, 371] width 532 height 40
click at [941, 375] on link "Next Unit »" at bounding box center [933, 370] width 56 height 22
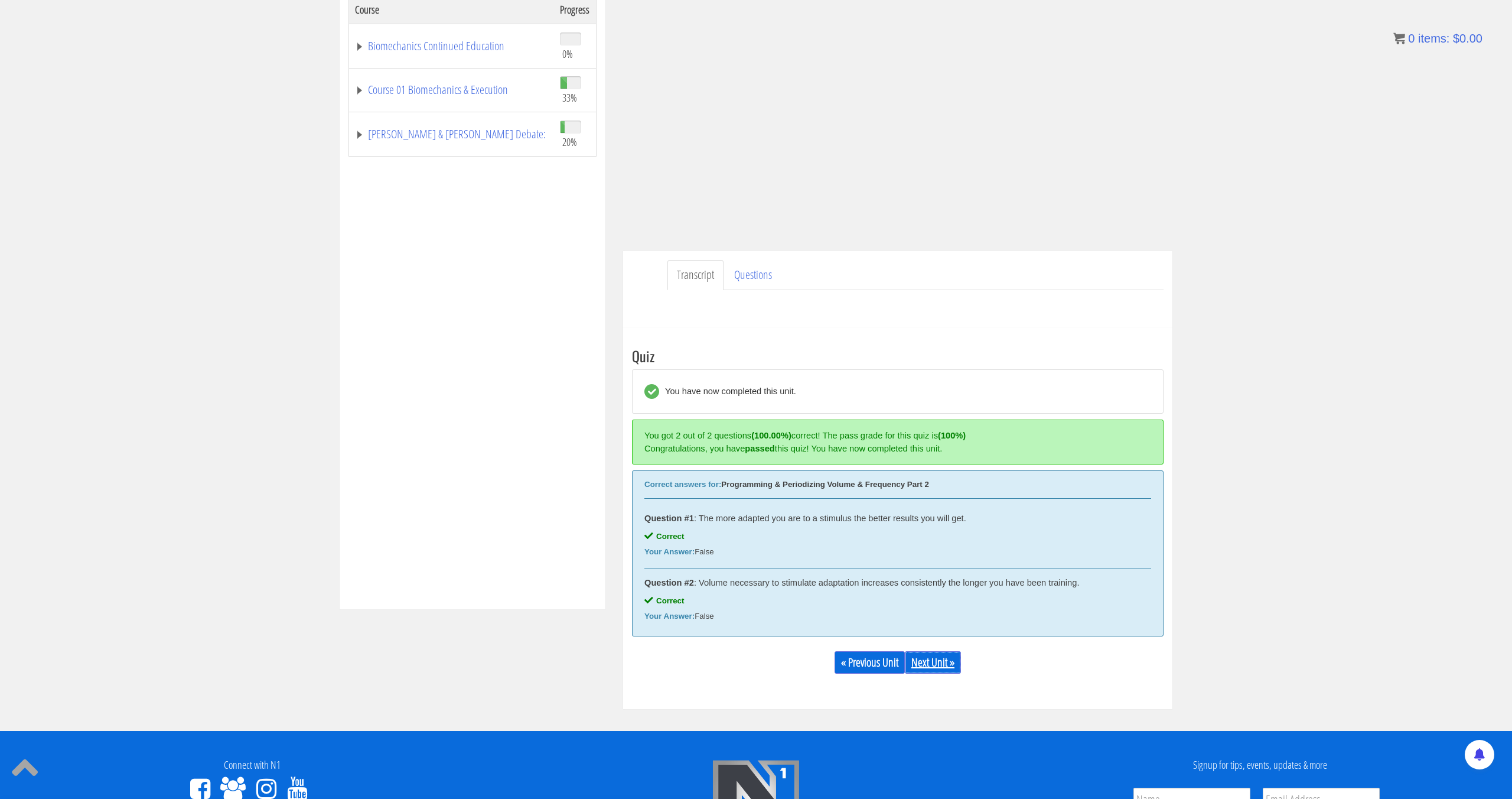
scroll to position [0, 0]
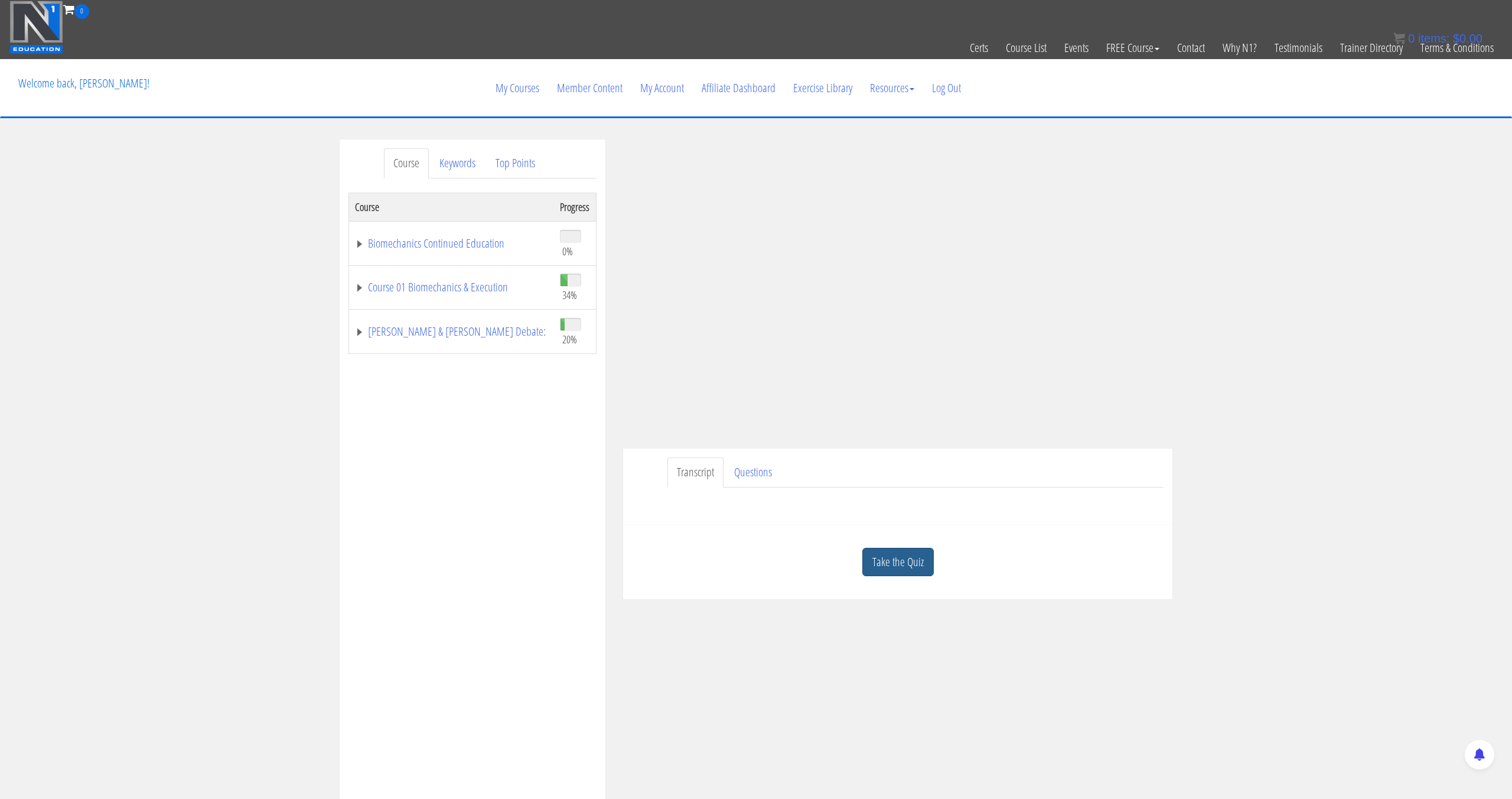
click at [898, 563] on link "Take the Quiz" at bounding box center [898, 562] width 72 height 29
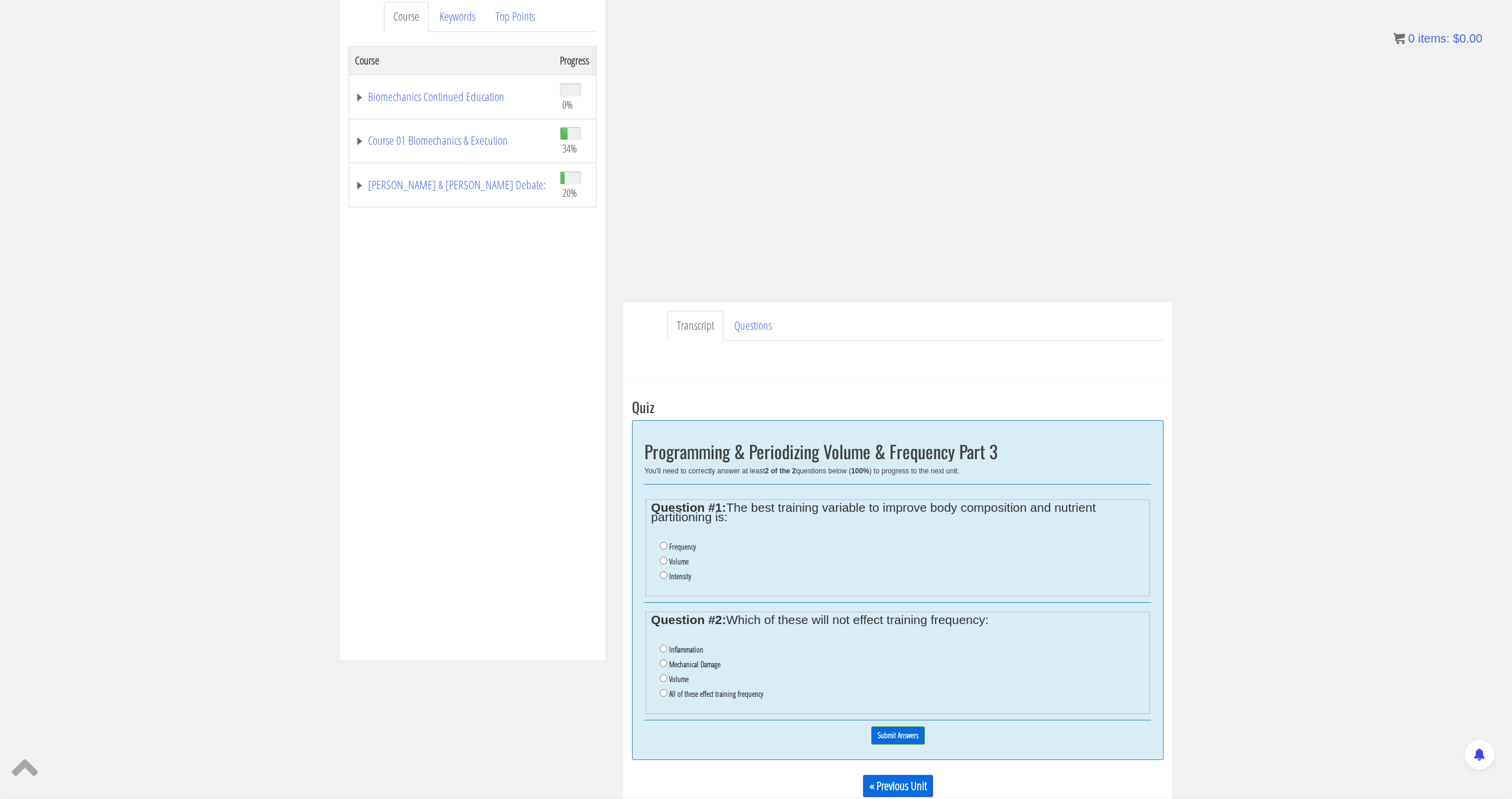
scroll to position [146, 0]
click at [694, 549] on label "Frequency" at bounding box center [683, 547] width 27 height 10
click at [667, 549] on input "Frequency" at bounding box center [663, 547] width 8 height 8
radio input "true"
click at [664, 696] on input "All of these effect training frequency" at bounding box center [663, 694] width 8 height 8
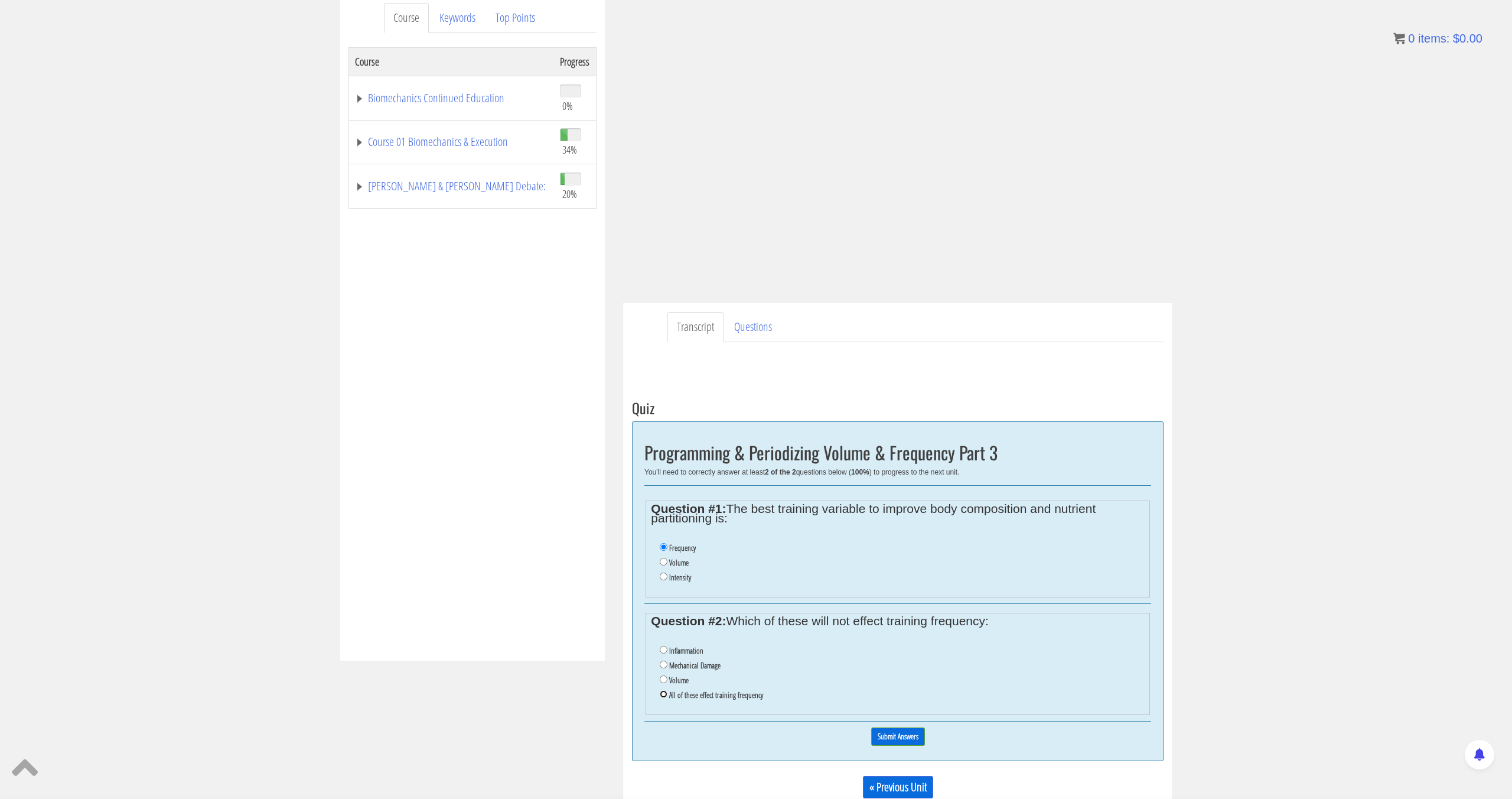
radio input "true"
click at [881, 726] on div "0% Submit Answers" at bounding box center [898, 736] width 507 height 30
click at [884, 731] on input "Submit Answers" at bounding box center [898, 736] width 54 height 19
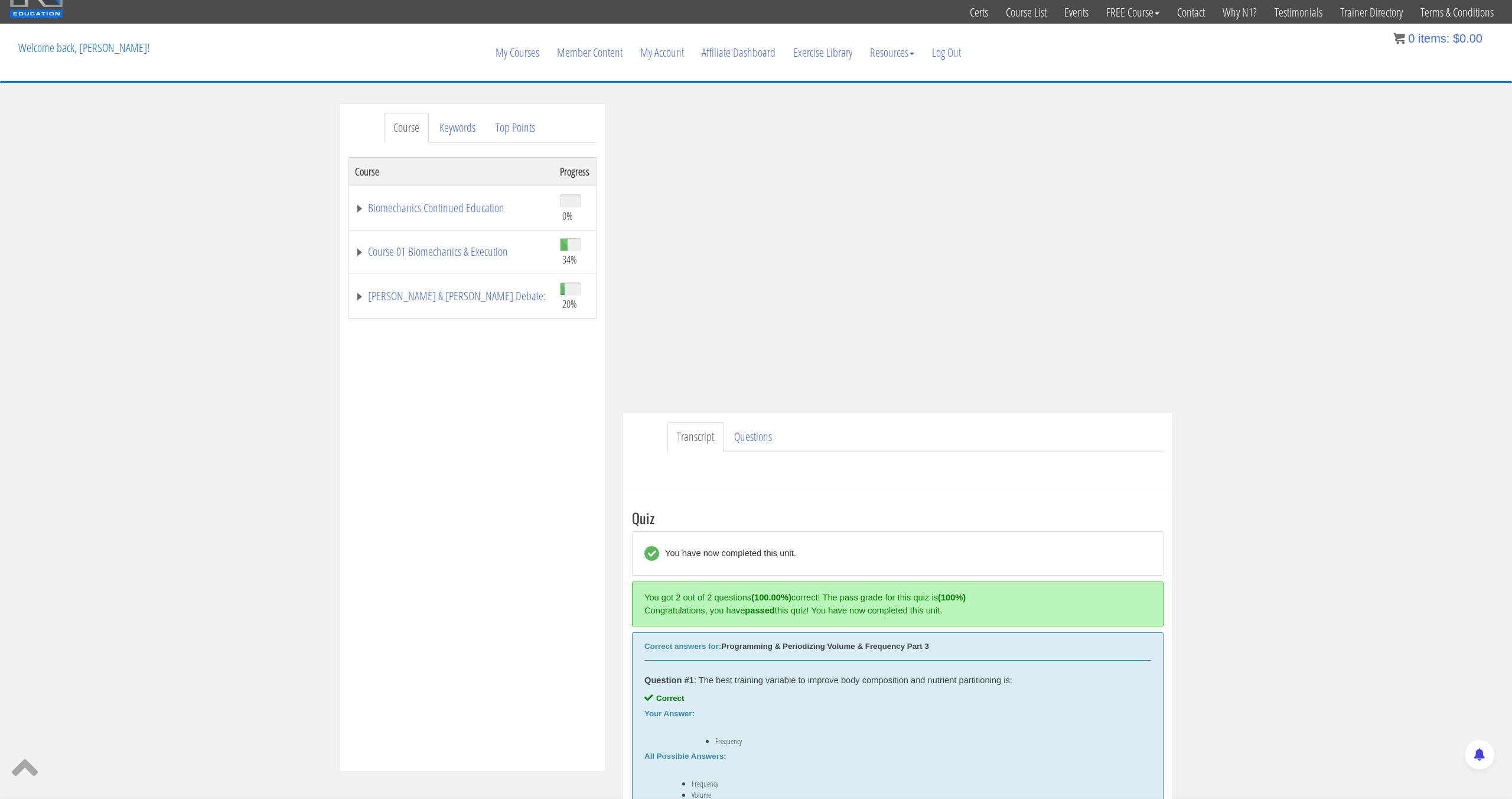
scroll to position [36, 0]
